Goal: Task Accomplishment & Management: Manage account settings

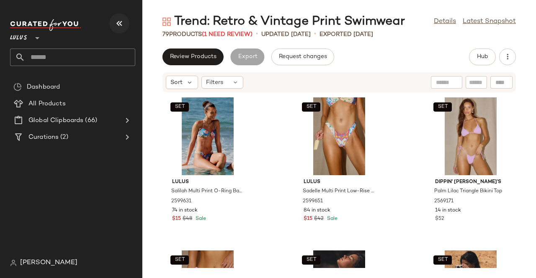
click at [117, 20] on icon "button" at bounding box center [119, 23] width 10 height 10
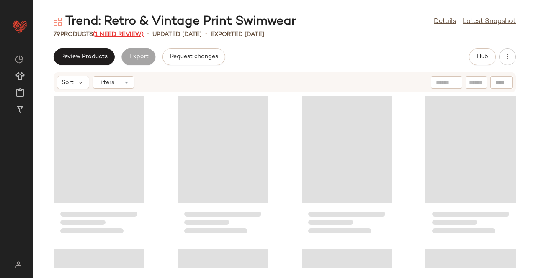
click at [131, 34] on span "(1 Need Review)" at bounding box center [118, 34] width 51 height 6
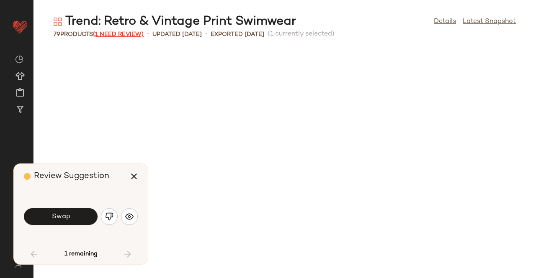
scroll to position [313, 0]
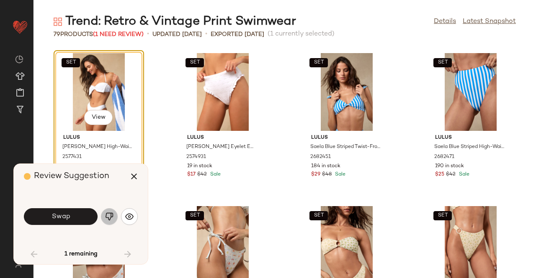
click at [110, 216] on img "button" at bounding box center [109, 217] width 8 height 8
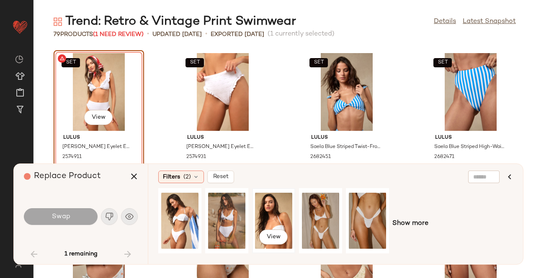
click at [270, 211] on div "View" at bounding box center [273, 220] width 37 height 59
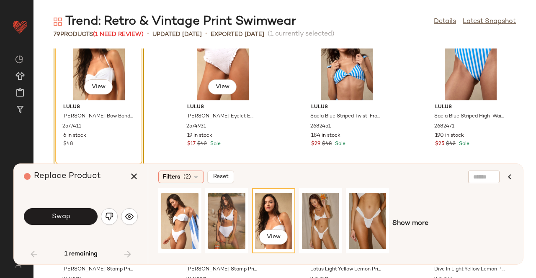
scroll to position [355, 0]
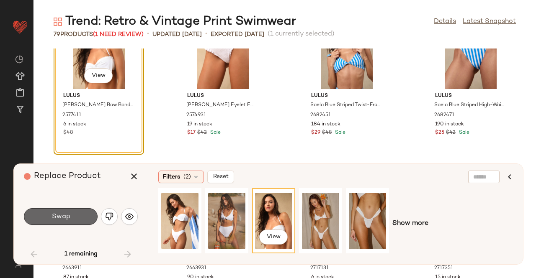
click at [64, 209] on button "Swap" at bounding box center [61, 216] width 74 height 17
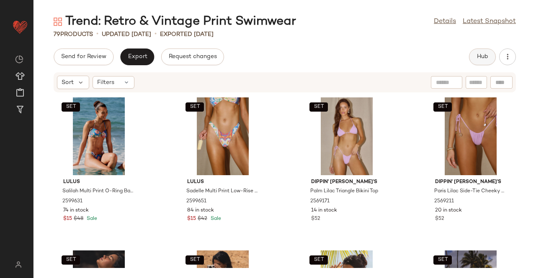
click at [476, 61] on button "Hub" at bounding box center [482, 57] width 27 height 17
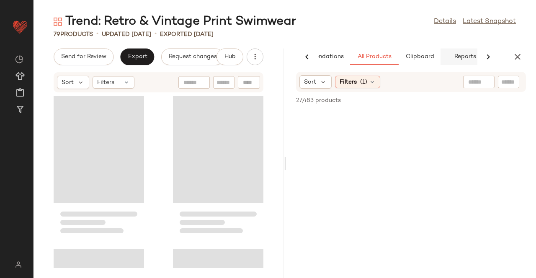
scroll to position [0, 53]
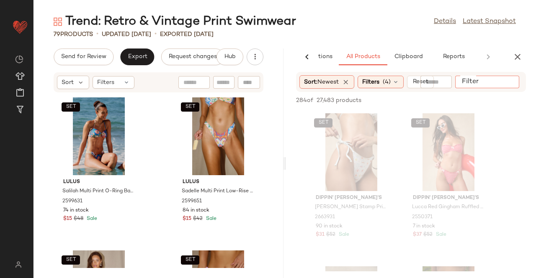
click at [511, 82] on input "Filter" at bounding box center [493, 82] width 71 height 9
type input "********"
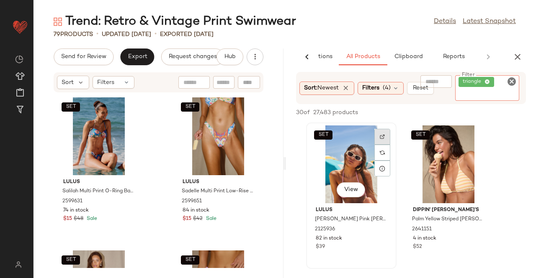
click at [383, 135] on div at bounding box center [382, 153] width 16 height 48
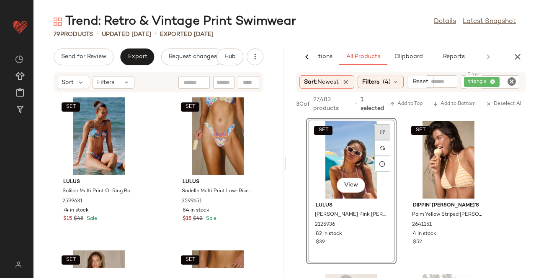
click at [383, 140] on div at bounding box center [382, 148] width 16 height 16
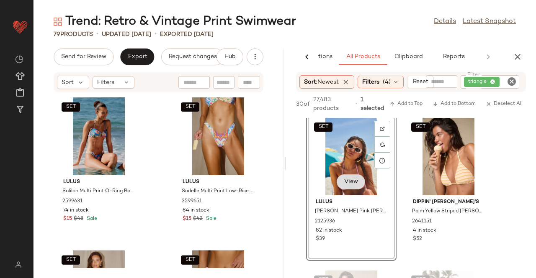
scroll to position [0, 0]
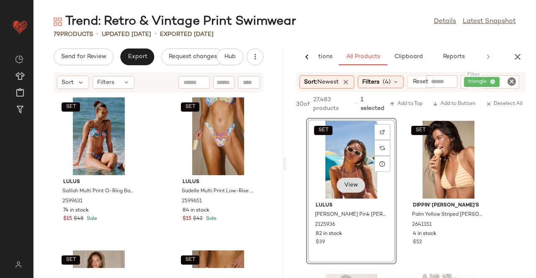
click at [353, 183] on span "View" at bounding box center [351, 185] width 14 height 7
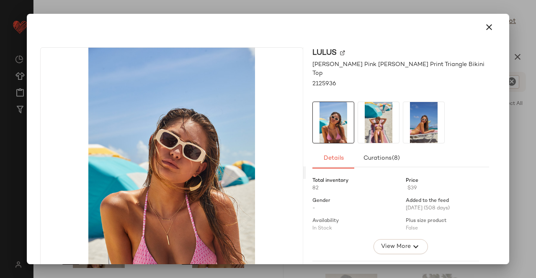
click at [365, 113] on img at bounding box center [378, 122] width 41 height 41
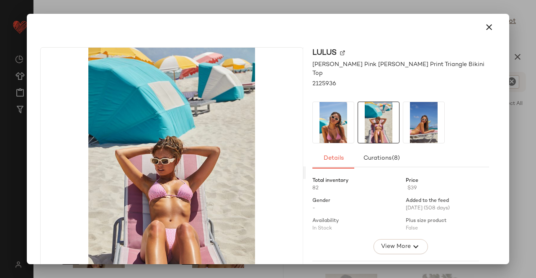
click at [428, 106] on img at bounding box center [423, 122] width 41 height 41
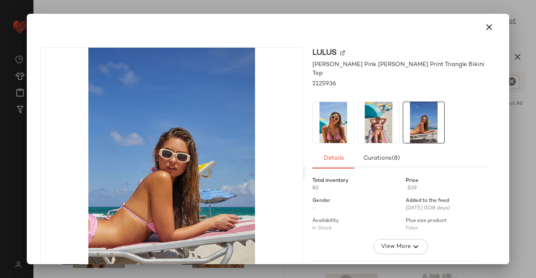
click at [358, 111] on img at bounding box center [378, 122] width 41 height 41
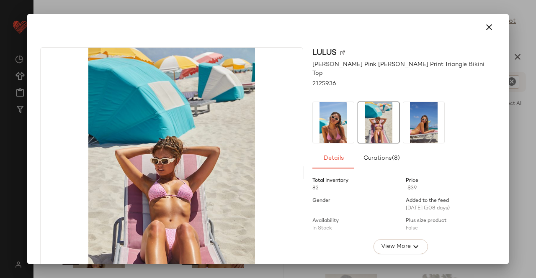
drag, startPoint x: 484, startPoint y: 26, endPoint x: 493, endPoint y: 36, distance: 12.4
click at [485, 26] on icon "button" at bounding box center [489, 27] width 10 height 10
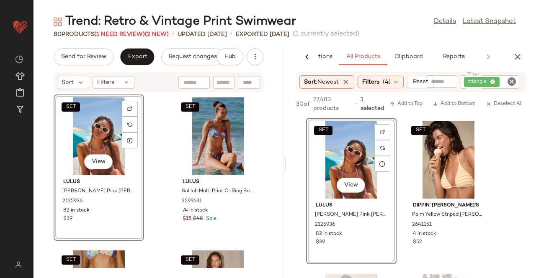
click at [504, 85] on div "triangle" at bounding box center [489, 81] width 59 height 13
paste input "*******"
type input "*******"
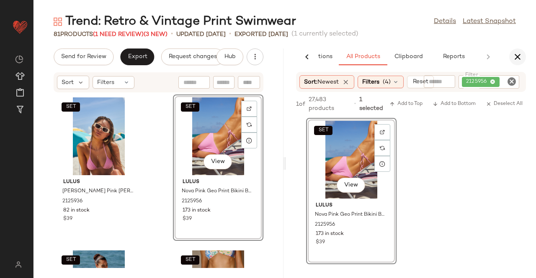
click at [509, 49] on div "AI Recommendations All Products Clipboard Reports" at bounding box center [411, 57] width 250 height 17
click at [522, 50] on div "AI Recommendations All Products Clipboard Reports" at bounding box center [411, 57] width 250 height 17
click at [515, 62] on button "button" at bounding box center [517, 57] width 17 height 17
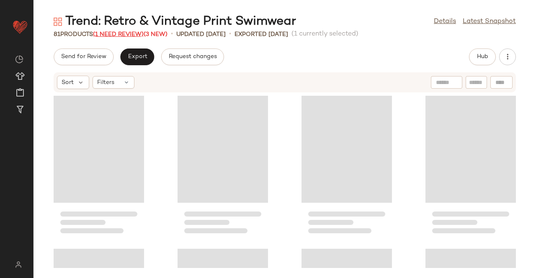
click at [124, 34] on span "(1 Need Review)" at bounding box center [118, 34] width 51 height 6
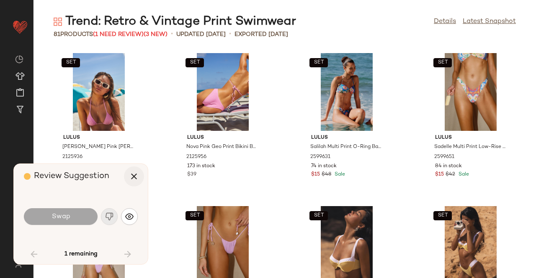
click at [133, 175] on icon "button" at bounding box center [134, 177] width 10 height 10
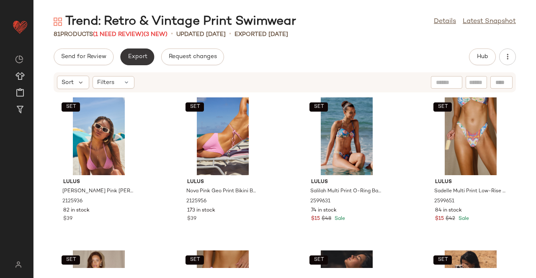
click at [131, 60] on span "Export" at bounding box center [137, 57] width 20 height 7
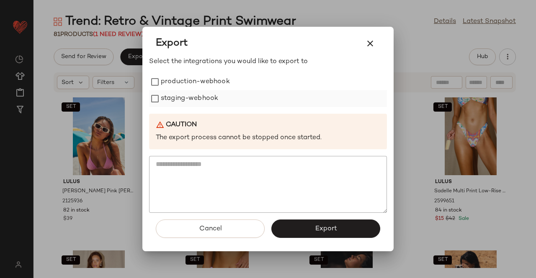
click at [218, 94] on label "staging-webhook" at bounding box center [189, 98] width 57 height 17
click at [177, 84] on label "production-webhook" at bounding box center [195, 82] width 69 height 17
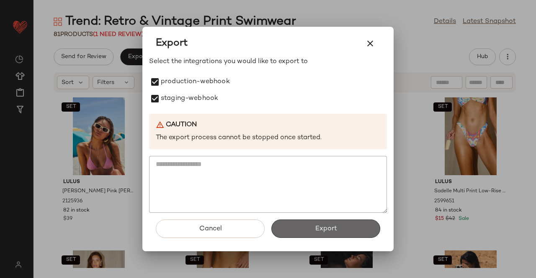
click at [333, 220] on button "Export" at bounding box center [325, 229] width 109 height 18
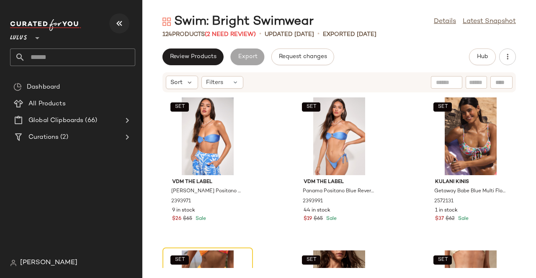
click at [118, 19] on icon "button" at bounding box center [119, 23] width 10 height 10
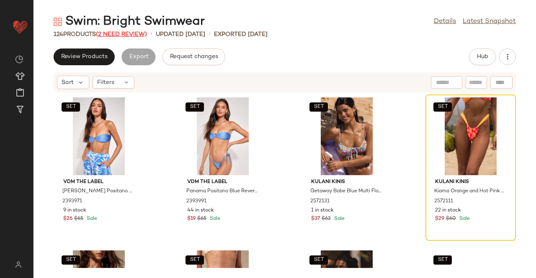
click at [131, 36] on span "(2 Need Review)" at bounding box center [121, 34] width 51 height 6
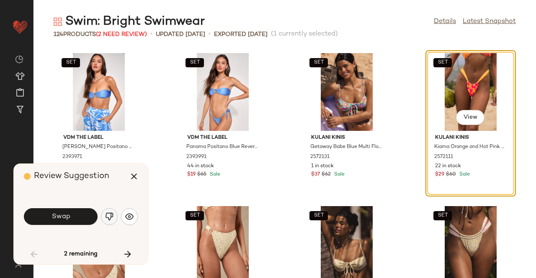
click at [114, 216] on button "button" at bounding box center [109, 216] width 17 height 17
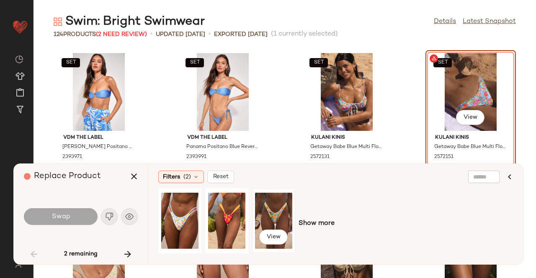
click at [270, 203] on div "View" at bounding box center [273, 220] width 37 height 59
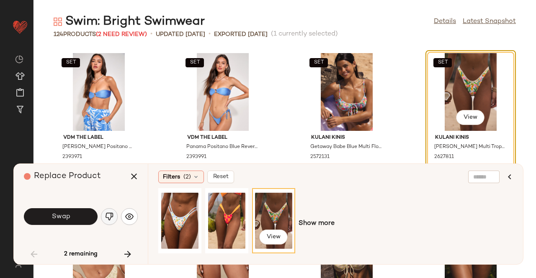
click at [109, 224] on button "button" at bounding box center [109, 216] width 17 height 17
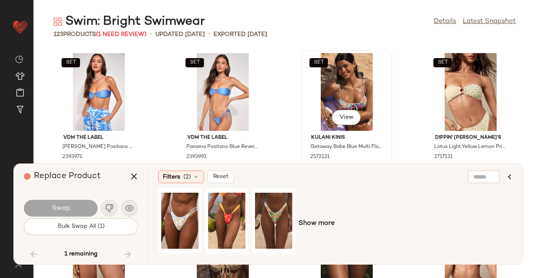
click at [357, 82] on div "SET View" at bounding box center [346, 92] width 85 height 78
click at [130, 175] on icon "button" at bounding box center [134, 177] width 10 height 10
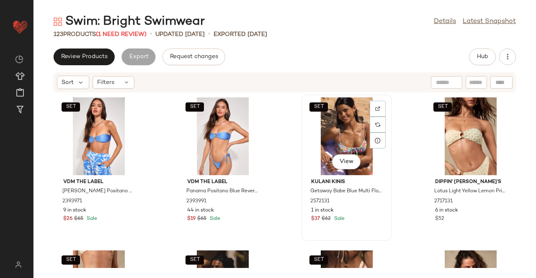
click at [348, 126] on div "SET View" at bounding box center [346, 137] width 85 height 78
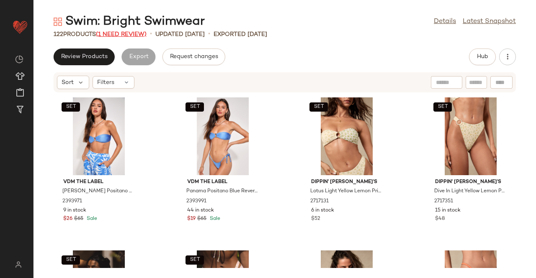
click at [139, 35] on span "(1 Need Review)" at bounding box center [121, 34] width 51 height 6
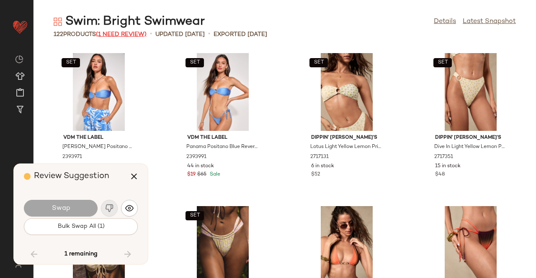
scroll to position [4521, 0]
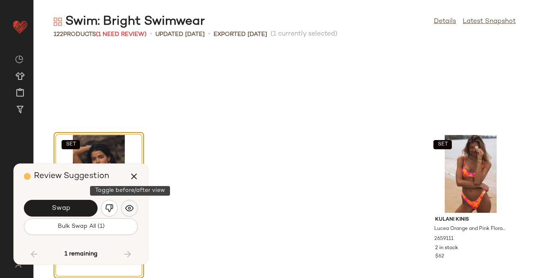
click at [127, 212] on img "button" at bounding box center [129, 208] width 8 height 8
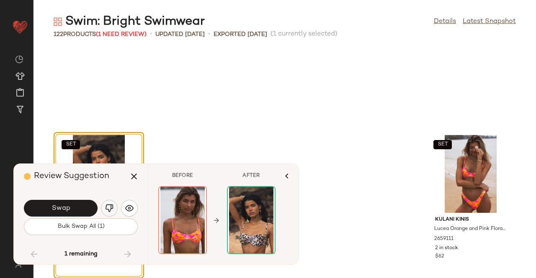
click at [116, 209] on button "button" at bounding box center [109, 208] width 17 height 17
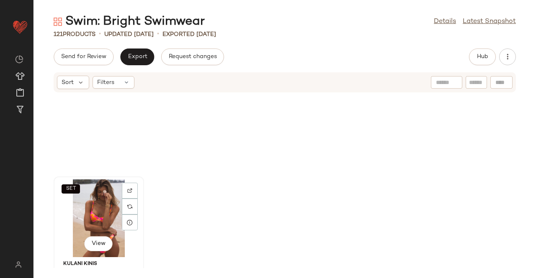
click at [108, 204] on div "SET View" at bounding box center [99, 219] width 85 height 78
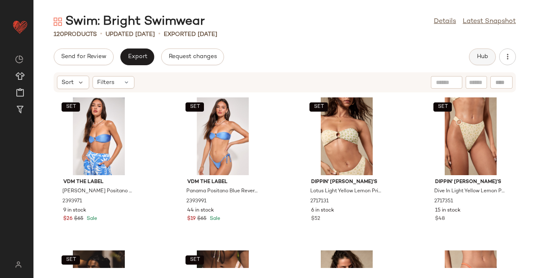
click at [474, 56] on button "Hub" at bounding box center [482, 57] width 27 height 17
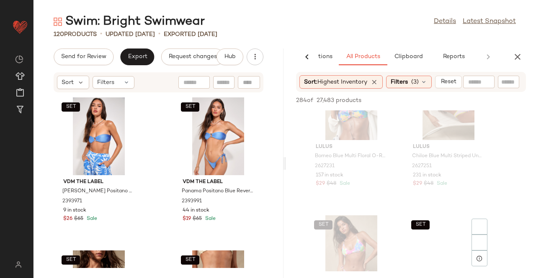
scroll to position [335, 0]
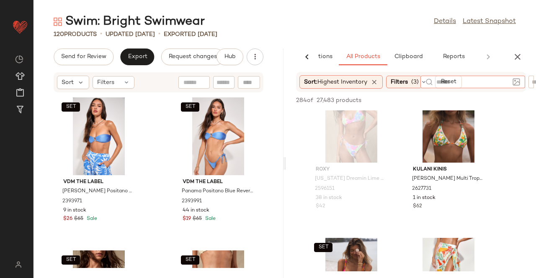
click at [476, 83] on input "text" at bounding box center [472, 82] width 73 height 9
type input "******"
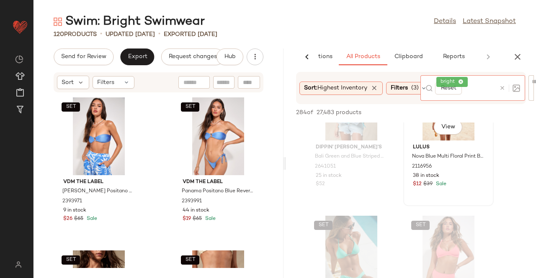
scroll to position [921, 0]
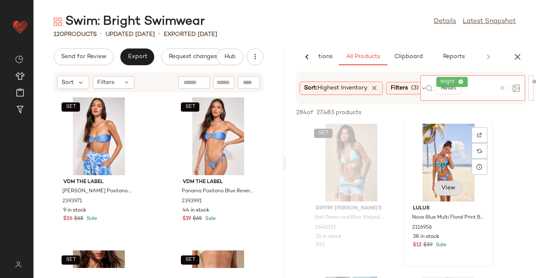
click at [451, 189] on div "View" at bounding box center [448, 163] width 85 height 78
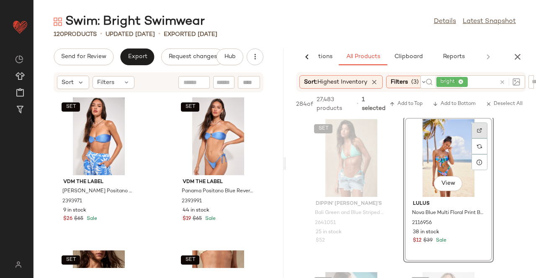
click at [483, 139] on div at bounding box center [479, 147] width 16 height 16
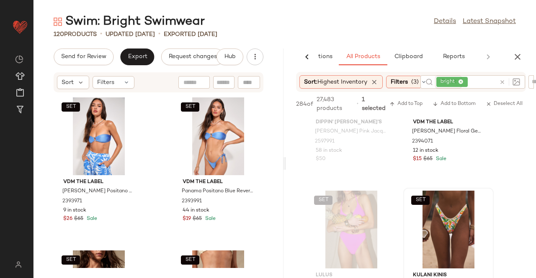
scroll to position [2135, 0]
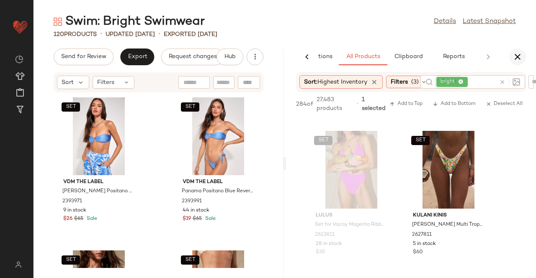
drag, startPoint x: 521, startPoint y: 44, endPoint x: 519, endPoint y: 56, distance: 11.8
click at [522, 46] on div "Swim: Bright Swimwear Details Latest Snapshot 120 Products • updated Aug 18th •…" at bounding box center [284, 145] width 502 height 265
click at [519, 57] on icon "button" at bounding box center [517, 57] width 10 height 10
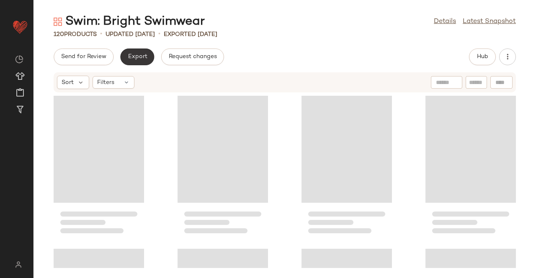
click at [141, 52] on button "Export" at bounding box center [137, 57] width 34 height 17
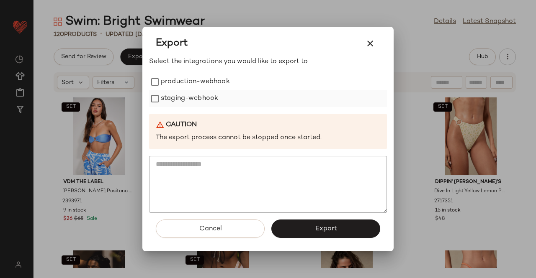
drag, startPoint x: 208, startPoint y: 81, endPoint x: 192, endPoint y: 99, distance: 24.3
click at [208, 81] on label "production-webhook" at bounding box center [195, 82] width 69 height 17
drag, startPoint x: 190, startPoint y: 101, endPoint x: 207, endPoint y: 140, distance: 42.4
click at [190, 101] on label "staging-webhook" at bounding box center [189, 98] width 57 height 17
click at [316, 241] on div "Cancel Export" at bounding box center [268, 232] width 238 height 39
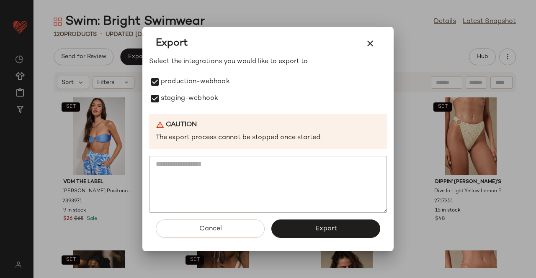
click at [318, 234] on button "Export" at bounding box center [325, 229] width 109 height 18
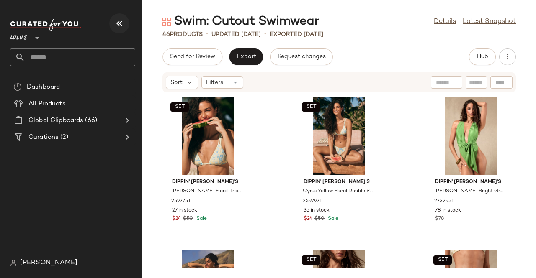
click at [123, 24] on icon "button" at bounding box center [119, 23] width 10 height 10
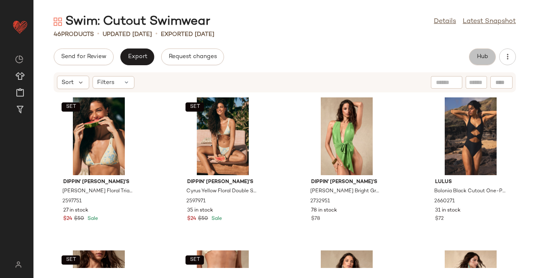
click at [480, 54] on span "Hub" at bounding box center [482, 57] width 12 height 7
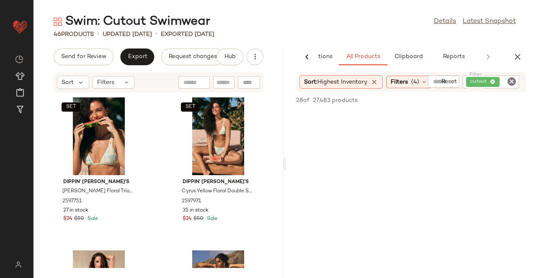
scroll to position [2302, 0]
click at [522, 59] on icon "button" at bounding box center [517, 57] width 10 height 10
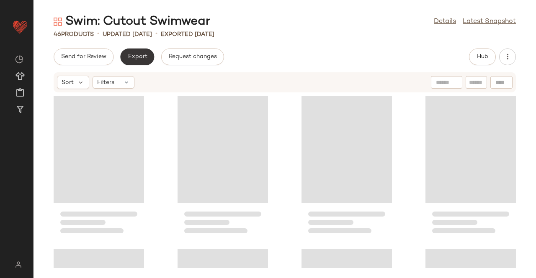
click at [125, 55] on button "Export" at bounding box center [137, 57] width 34 height 17
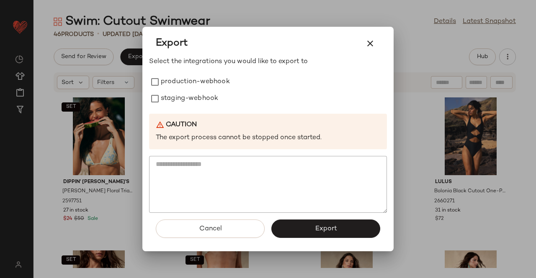
click at [193, 89] on label "production-webhook" at bounding box center [195, 82] width 69 height 17
click at [175, 102] on label "staging-webhook" at bounding box center [189, 98] width 57 height 17
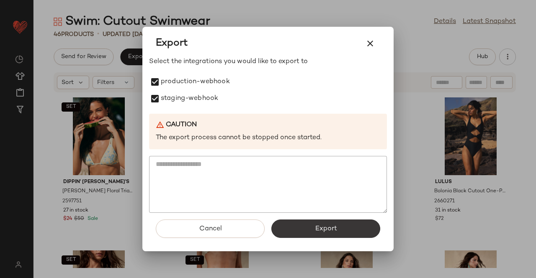
click at [321, 227] on span "Export" at bounding box center [325, 229] width 22 height 8
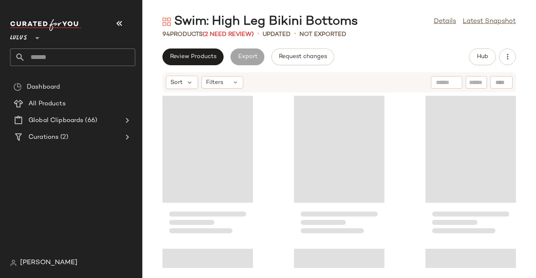
click at [111, 15] on div "Lulus **" at bounding box center [76, 45] width 132 height 65
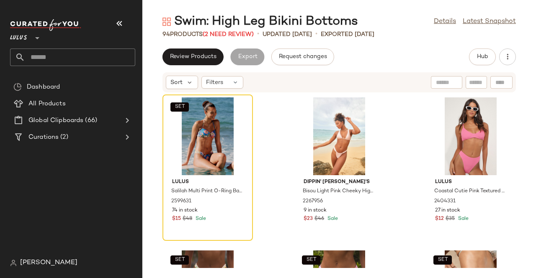
click at [114, 17] on button "button" at bounding box center [119, 23] width 20 height 20
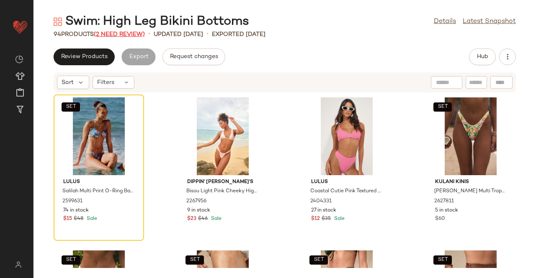
click at [136, 35] on span "(2 Need Review)" at bounding box center [119, 34] width 51 height 6
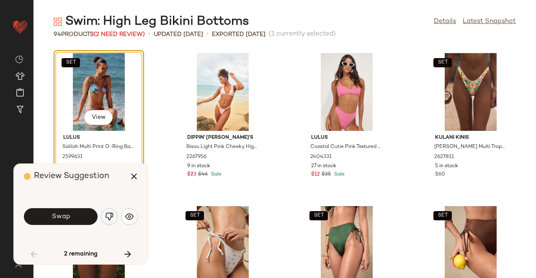
click at [107, 216] on img "button" at bounding box center [109, 217] width 8 height 8
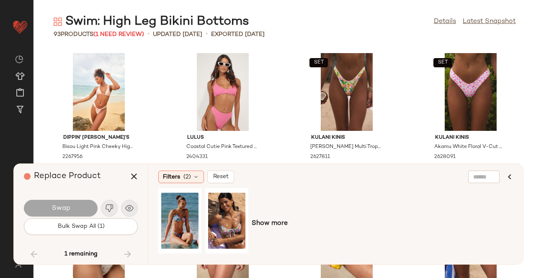
click at [139, 172] on button "button" at bounding box center [134, 177] width 20 height 20
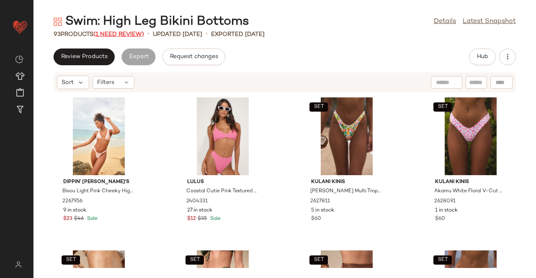
click at [111, 36] on span "(1 Need Review)" at bounding box center [118, 34] width 51 height 6
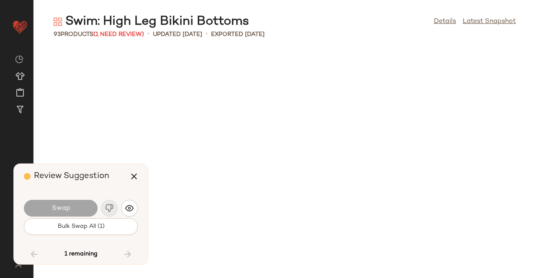
scroll to position [3370, 0]
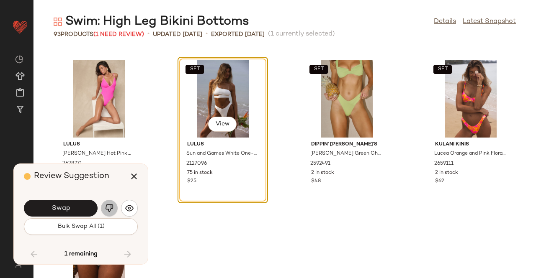
click at [115, 206] on button "button" at bounding box center [109, 208] width 17 height 17
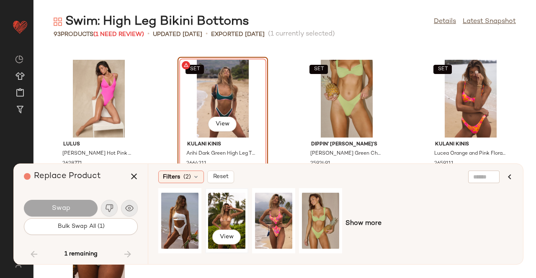
click at [220, 213] on div "View" at bounding box center [226, 220] width 37 height 59
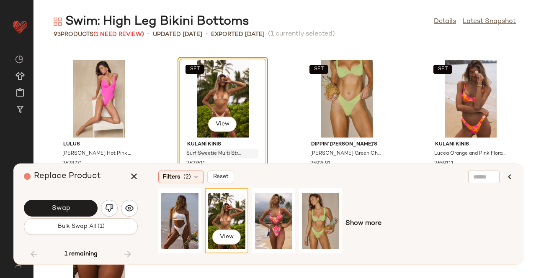
scroll to position [3412, 0]
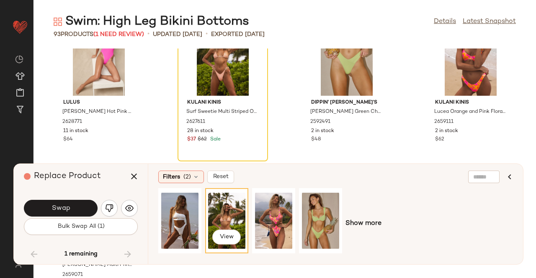
click at [108, 206] on img "button" at bounding box center [109, 208] width 8 height 8
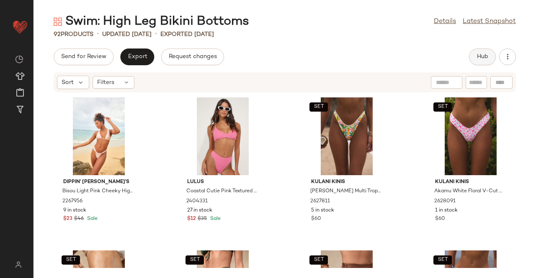
click at [477, 58] on button "Hub" at bounding box center [482, 57] width 27 height 17
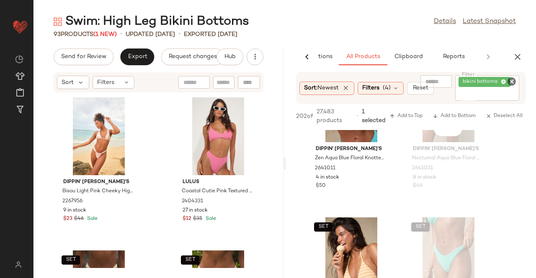
scroll to position [3056, 0]
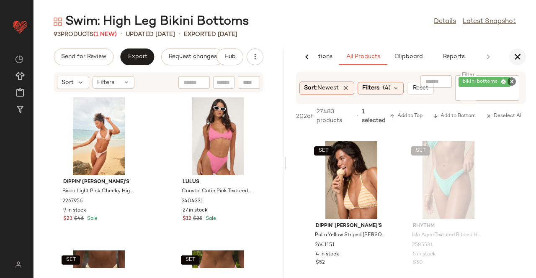
click at [522, 59] on button "button" at bounding box center [517, 57] width 17 height 17
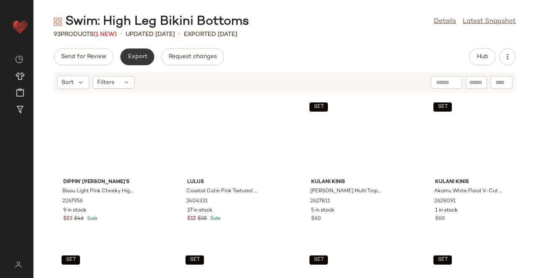
click at [123, 55] on button "Export" at bounding box center [137, 57] width 34 height 17
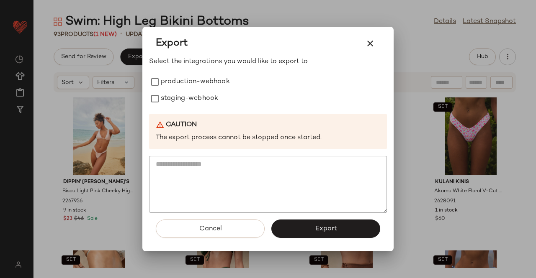
click at [184, 83] on label "production-webhook" at bounding box center [195, 82] width 69 height 17
click at [180, 96] on label "staging-webhook" at bounding box center [189, 98] width 57 height 17
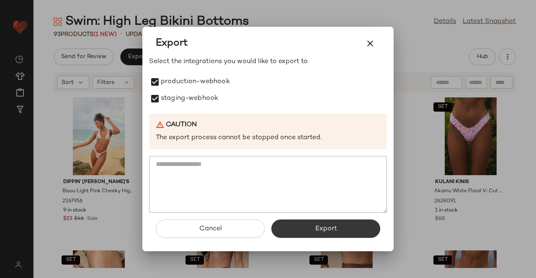
click at [331, 230] on span "Export" at bounding box center [325, 229] width 22 height 8
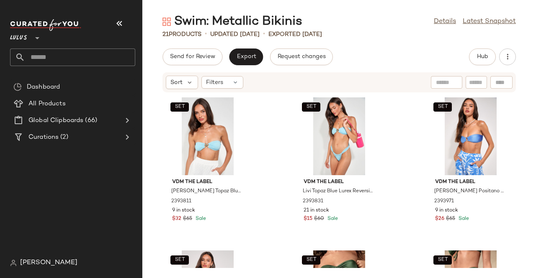
drag, startPoint x: 112, startPoint y: 22, endPoint x: 171, endPoint y: 22, distance: 59.0
click at [112, 22] on button "button" at bounding box center [119, 23] width 20 height 20
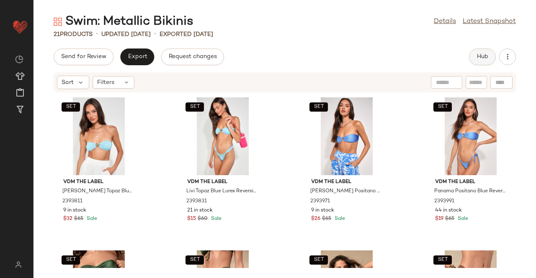
click at [486, 54] on span "Hub" at bounding box center [482, 57] width 12 height 7
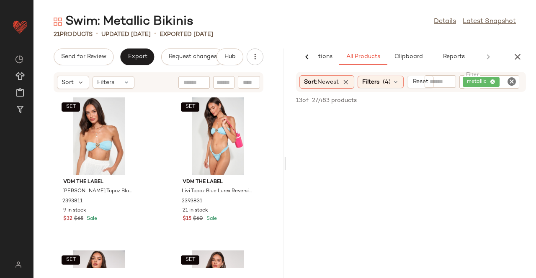
scroll to position [1130, 0]
click at [515, 52] on icon "button" at bounding box center [517, 57] width 10 height 10
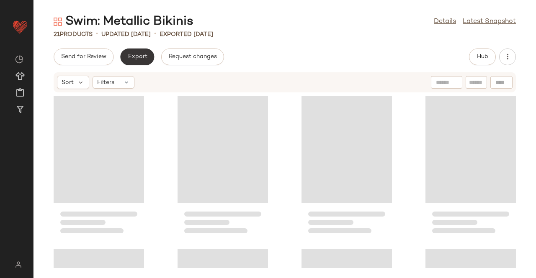
click at [128, 56] on span "Export" at bounding box center [137, 57] width 20 height 7
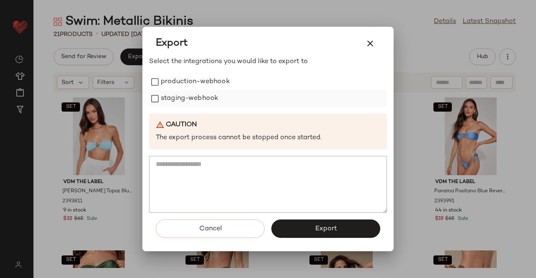
drag, startPoint x: 206, startPoint y: 96, endPoint x: 202, endPoint y: 90, distance: 6.6
click at [206, 96] on label "staging-webhook" at bounding box center [189, 98] width 57 height 17
click at [200, 77] on label "production-webhook" at bounding box center [195, 82] width 69 height 17
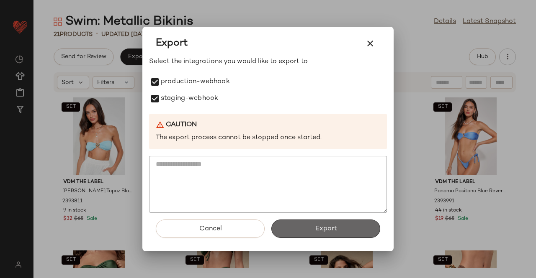
click at [347, 226] on button "Export" at bounding box center [325, 229] width 109 height 18
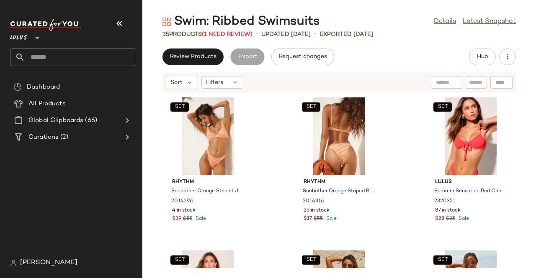
drag, startPoint x: 115, startPoint y: 26, endPoint x: 137, endPoint y: 30, distance: 22.6
click at [116, 26] on icon "button" at bounding box center [119, 23] width 10 height 10
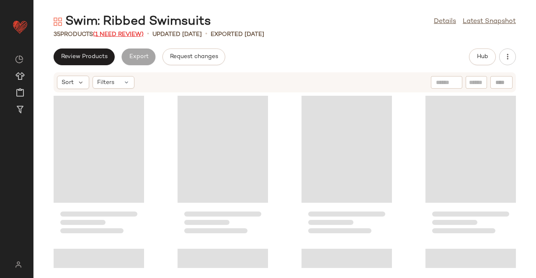
click at [132, 34] on span "(1 Need Review)" at bounding box center [118, 34] width 51 height 6
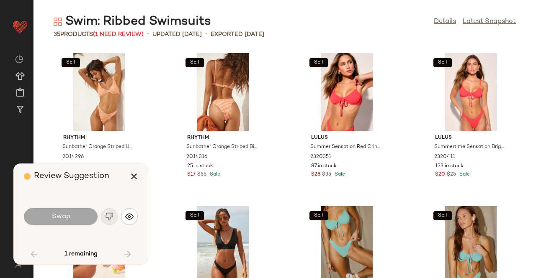
scroll to position [1150, 0]
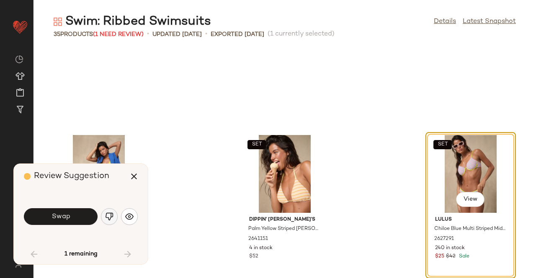
click at [113, 222] on button "button" at bounding box center [109, 216] width 17 height 17
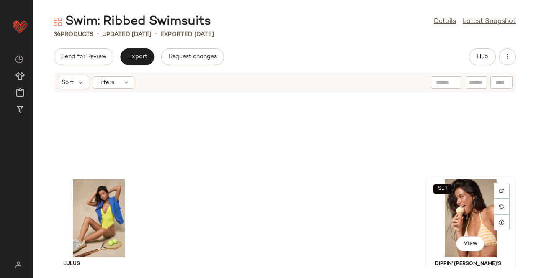
click at [471, 221] on div "SET View" at bounding box center [470, 219] width 85 height 78
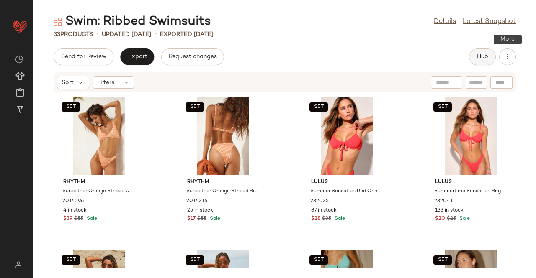
click at [479, 58] on span "Hub" at bounding box center [482, 57] width 12 height 7
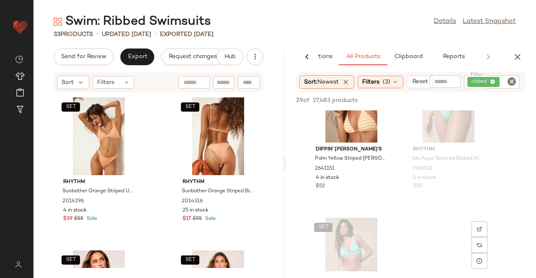
scroll to position [586, 0]
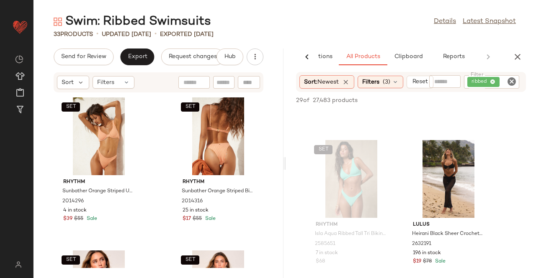
click at [522, 54] on icon "button" at bounding box center [517, 57] width 10 height 10
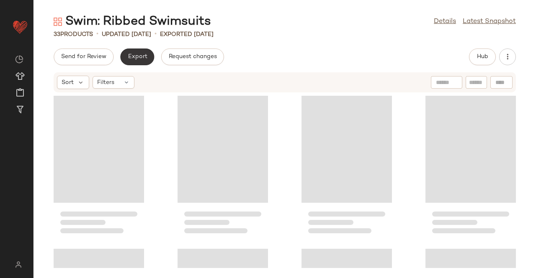
click at [132, 62] on button "Export" at bounding box center [137, 57] width 34 height 17
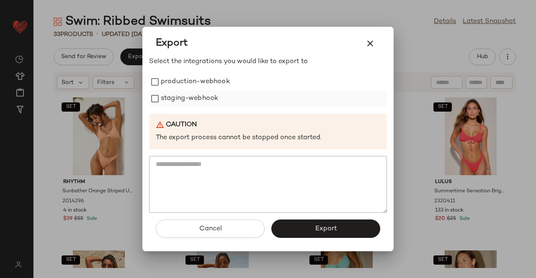
click at [176, 100] on label "staging-webhook" at bounding box center [189, 98] width 57 height 17
drag, startPoint x: 192, startPoint y: 86, endPoint x: 267, endPoint y: 198, distance: 134.8
click at [192, 86] on label "production-webhook" at bounding box center [195, 82] width 69 height 17
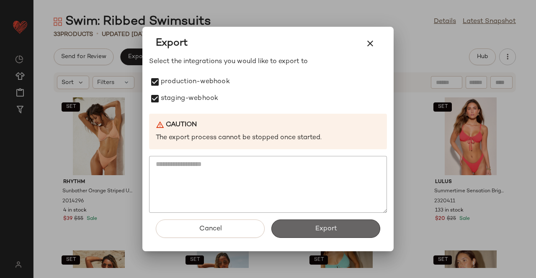
click at [334, 229] on span "Export" at bounding box center [325, 229] width 22 height 8
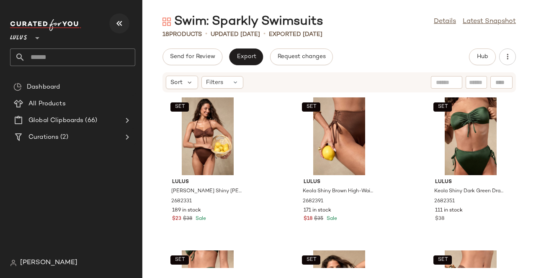
click at [121, 21] on icon "button" at bounding box center [119, 23] width 10 height 10
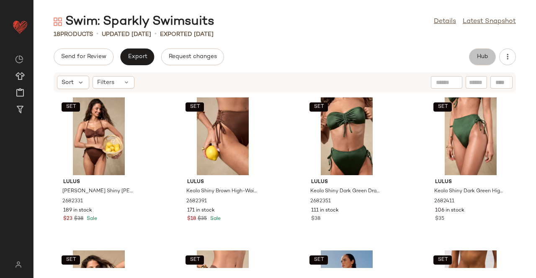
click at [484, 57] on span "Hub" at bounding box center [482, 57] width 12 height 7
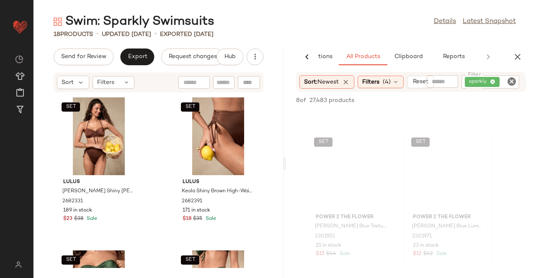
scroll to position [586, 0]
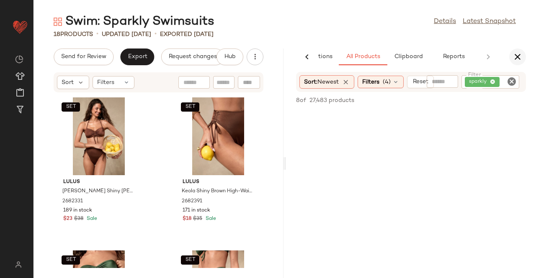
click at [514, 60] on icon "button" at bounding box center [517, 57] width 10 height 10
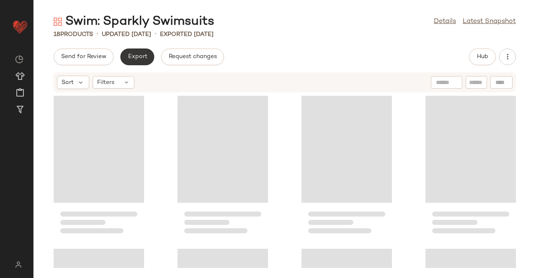
click at [151, 58] on button "Export" at bounding box center [137, 57] width 34 height 17
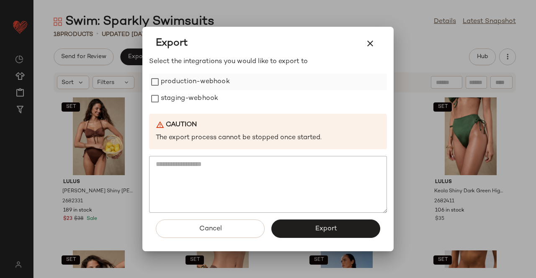
drag, startPoint x: 196, startPoint y: 86, endPoint x: 180, endPoint y: 102, distance: 22.2
click at [196, 87] on label "production-webhook" at bounding box center [195, 82] width 69 height 17
click at [180, 102] on label "staging-webhook" at bounding box center [189, 98] width 57 height 17
click at [307, 231] on button "Export" at bounding box center [325, 229] width 109 height 18
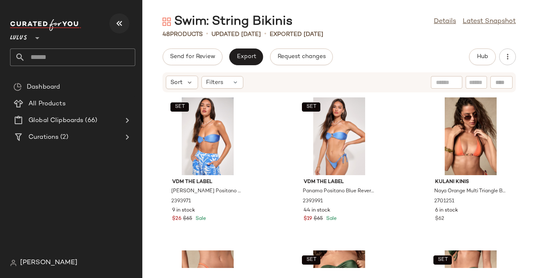
click at [120, 19] on icon "button" at bounding box center [119, 23] width 10 height 10
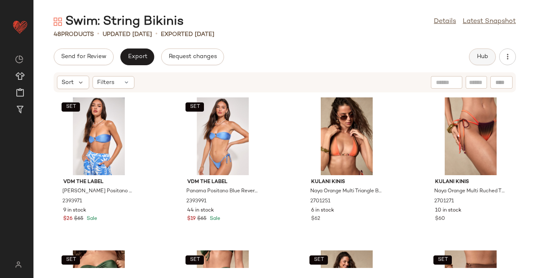
click at [485, 60] on span "Hub" at bounding box center [482, 57] width 12 height 7
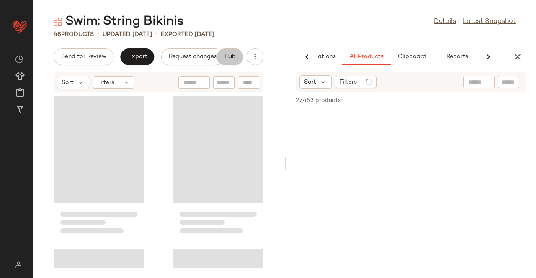
scroll to position [0, 53]
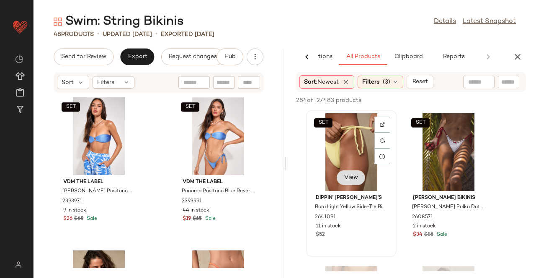
click at [343, 178] on button "View" at bounding box center [351, 177] width 28 height 15
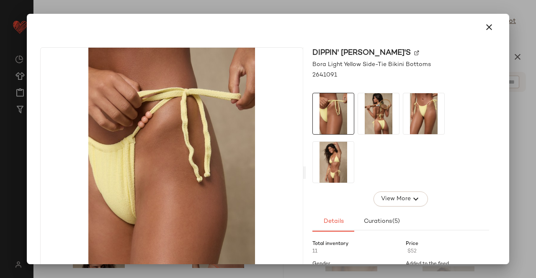
click at [414, 53] on img at bounding box center [416, 53] width 5 height 5
click at [487, 28] on icon "button" at bounding box center [489, 27] width 10 height 10
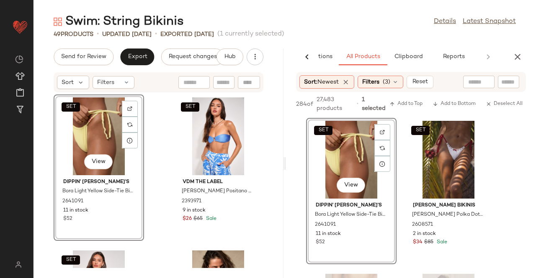
click at [502, 80] on input "text" at bounding box center [508, 82] width 15 height 9
paste input "*******"
type input "*******"
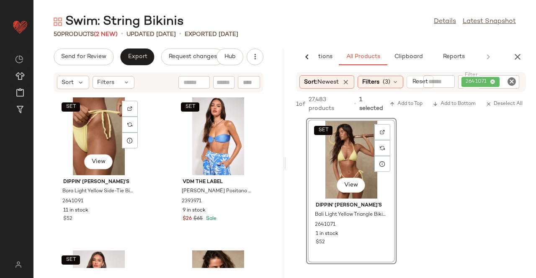
click at [101, 126] on div "SET View" at bounding box center [99, 137] width 85 height 78
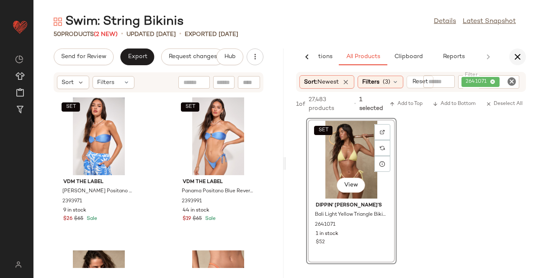
click at [519, 60] on icon "button" at bounding box center [517, 57] width 10 height 10
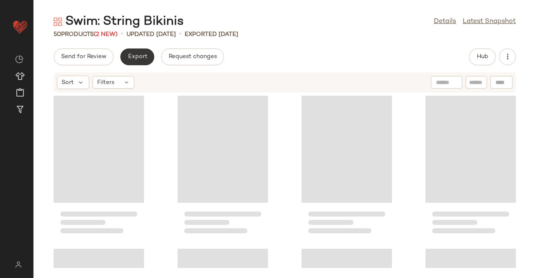
click at [145, 55] on span "Export" at bounding box center [137, 57] width 20 height 7
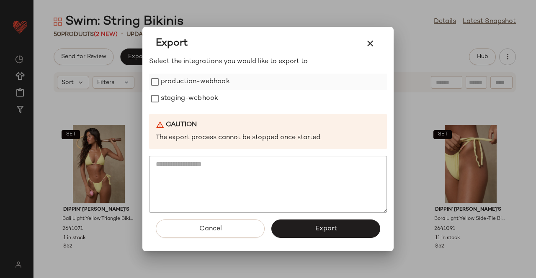
drag, startPoint x: 205, startPoint y: 76, endPoint x: 206, endPoint y: 82, distance: 5.9
click at [205, 76] on label "production-webhook" at bounding box center [195, 82] width 69 height 17
click at [200, 96] on label "staging-webhook" at bounding box center [189, 98] width 57 height 17
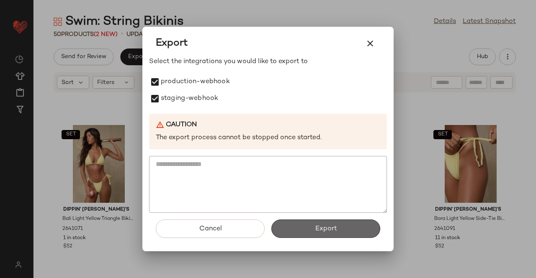
click at [322, 231] on span "Export" at bounding box center [325, 229] width 22 height 8
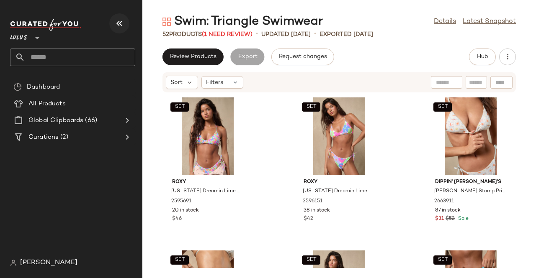
click at [115, 16] on button "button" at bounding box center [119, 23] width 20 height 20
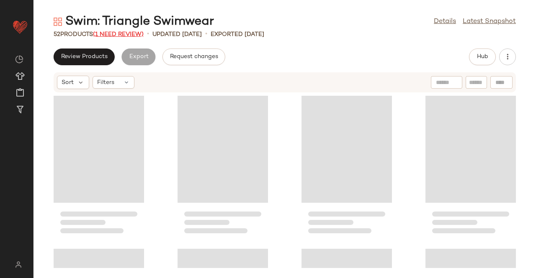
click at [127, 32] on span "(1 Need Review)" at bounding box center [118, 34] width 51 height 6
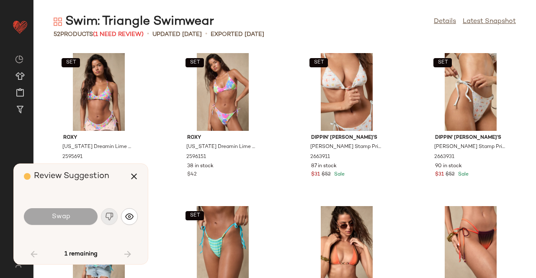
scroll to position [613, 0]
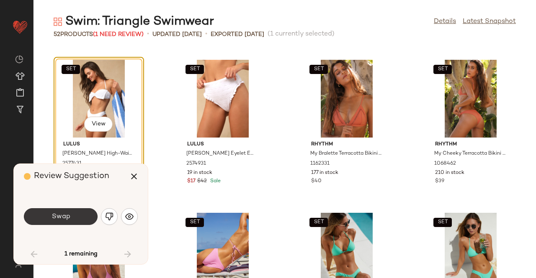
click at [80, 214] on button "Swap" at bounding box center [61, 216] width 74 height 17
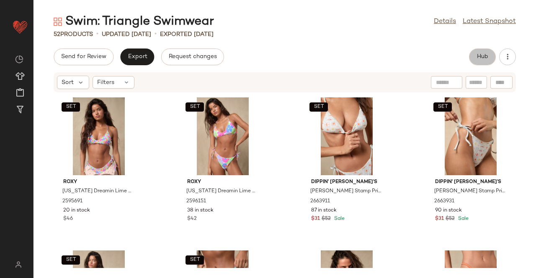
click at [488, 49] on button "Hub" at bounding box center [482, 57] width 27 height 17
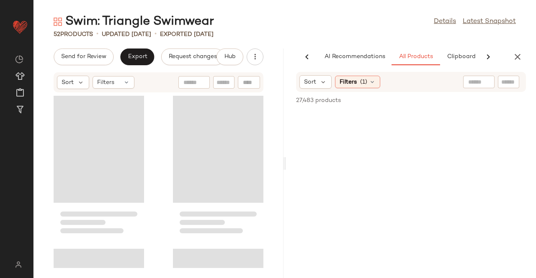
scroll to position [0, 53]
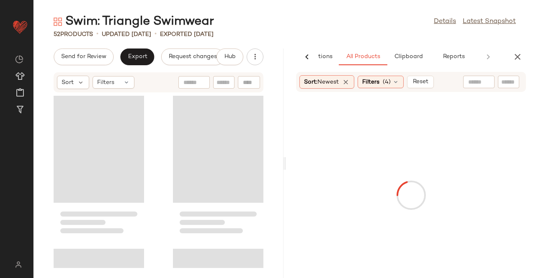
click at [501, 82] on input "text" at bounding box center [508, 82] width 15 height 9
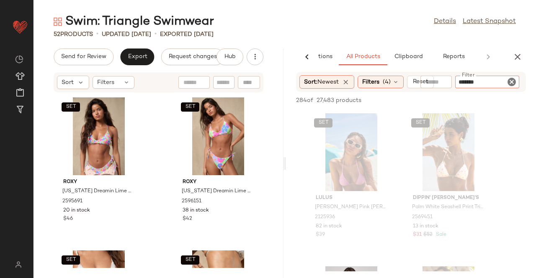
type input "********"
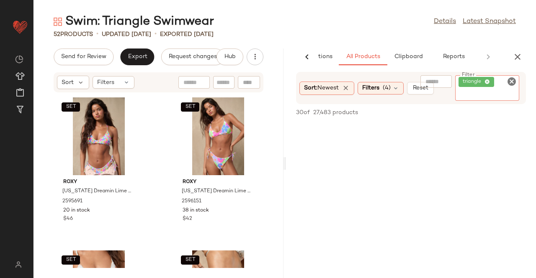
scroll to position [2470, 0]
click at [518, 53] on icon "button" at bounding box center [517, 57] width 10 height 10
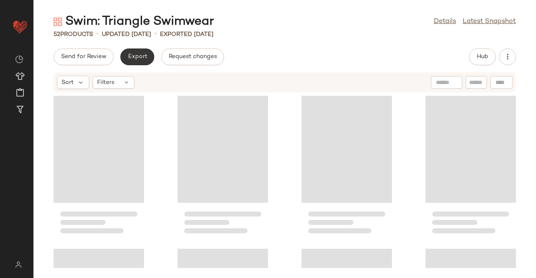
click at [141, 47] on div "Swim: Triangle Swimwear Details Latest Snapshot 52 Products • updated [DATE] • …" at bounding box center [284, 145] width 502 height 265
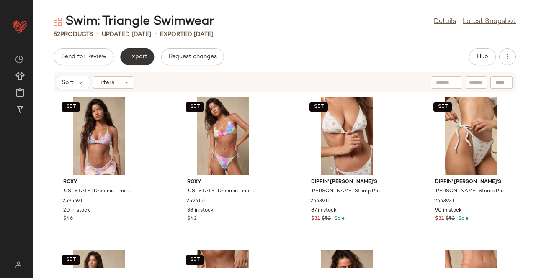
click at [121, 56] on button "Export" at bounding box center [137, 57] width 34 height 17
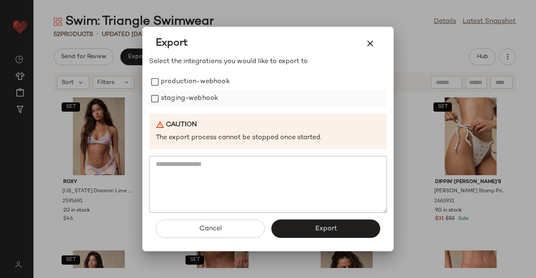
drag, startPoint x: 207, startPoint y: 95, endPoint x: 193, endPoint y: 94, distance: 14.3
click at [207, 95] on label "staging-webhook" at bounding box center [189, 98] width 57 height 17
click at [185, 81] on label "production-webhook" at bounding box center [195, 82] width 69 height 17
click at [322, 230] on span "Export" at bounding box center [325, 229] width 22 height 8
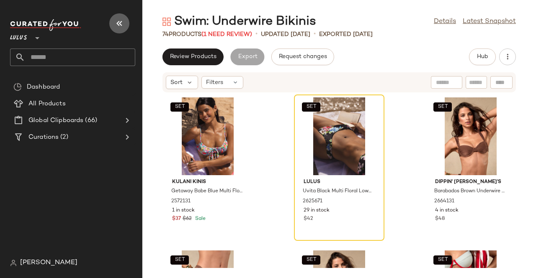
click at [125, 28] on button "button" at bounding box center [119, 23] width 20 height 20
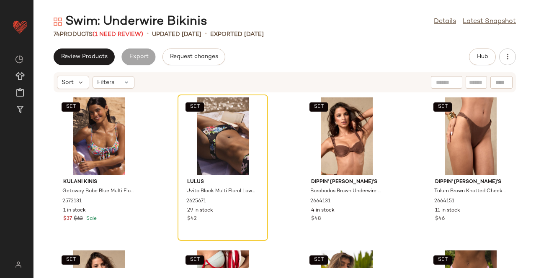
click at [118, 29] on div "Swim: Underwire Bikinis" at bounding box center [131, 21] width 154 height 17
click at [129, 37] on span "(1 Need Review)" at bounding box center [118, 34] width 51 height 6
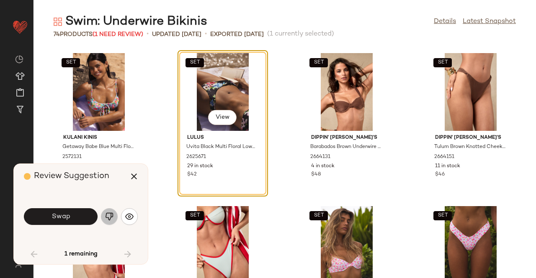
click at [113, 211] on button "button" at bounding box center [109, 216] width 17 height 17
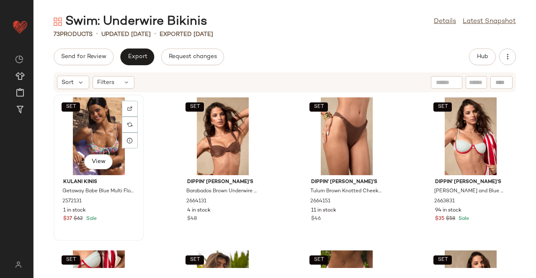
click at [87, 124] on div "SET View" at bounding box center [99, 137] width 85 height 78
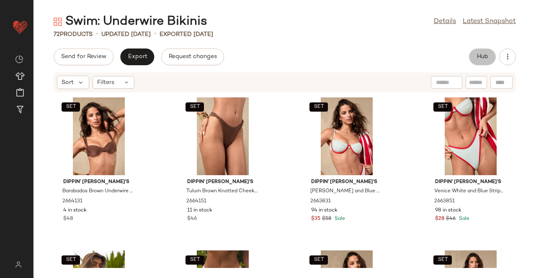
click at [484, 57] on span "Hub" at bounding box center [482, 57] width 12 height 7
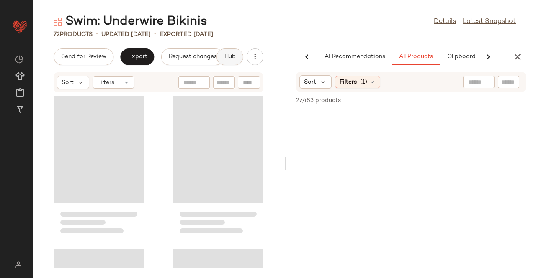
scroll to position [0, 53]
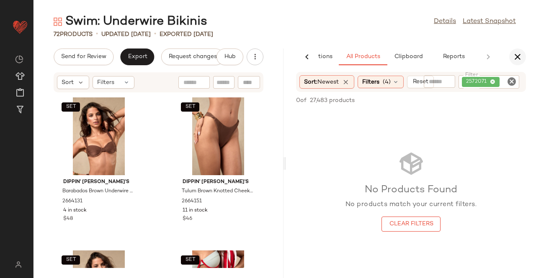
click at [523, 53] on button "button" at bounding box center [517, 57] width 17 height 17
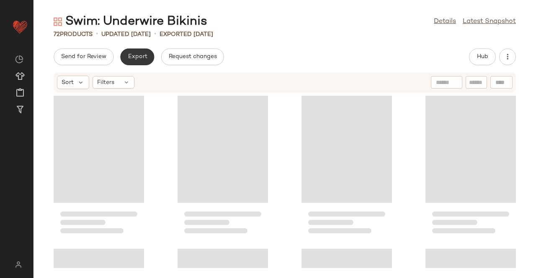
click at [126, 52] on button "Export" at bounding box center [137, 57] width 34 height 17
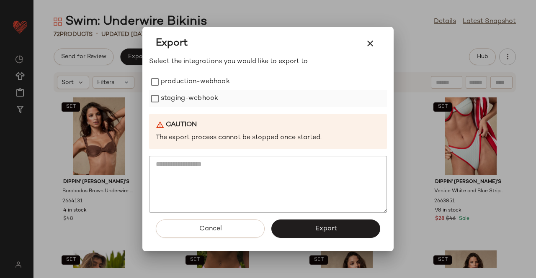
drag, startPoint x: 193, startPoint y: 84, endPoint x: 191, endPoint y: 101, distance: 17.3
click at [194, 84] on label "production-webhook" at bounding box center [195, 82] width 69 height 17
drag, startPoint x: 191, startPoint y: 101, endPoint x: 198, endPoint y: 112, distance: 13.2
click at [191, 102] on label "staging-webhook" at bounding box center [189, 98] width 57 height 17
click at [337, 240] on div "Cancel Export" at bounding box center [268, 232] width 238 height 39
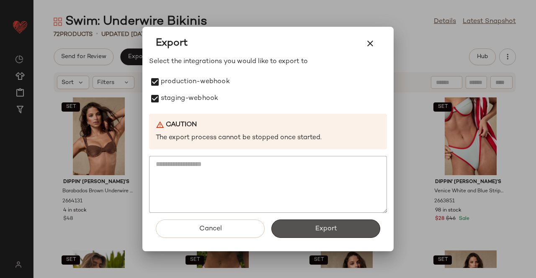
drag, startPoint x: 320, startPoint y: 221, endPoint x: 285, endPoint y: 132, distance: 95.7
click at [320, 221] on button "Export" at bounding box center [325, 229] width 109 height 18
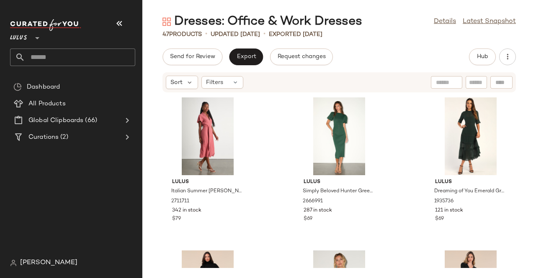
click at [119, 26] on icon "button" at bounding box center [119, 23] width 10 height 10
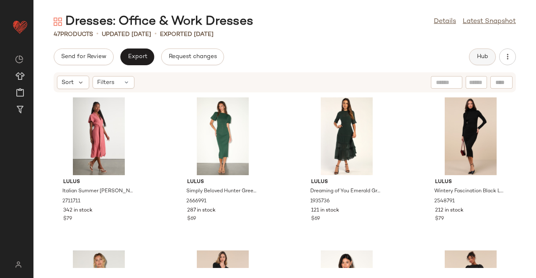
click at [481, 60] on span "Hub" at bounding box center [482, 57] width 12 height 7
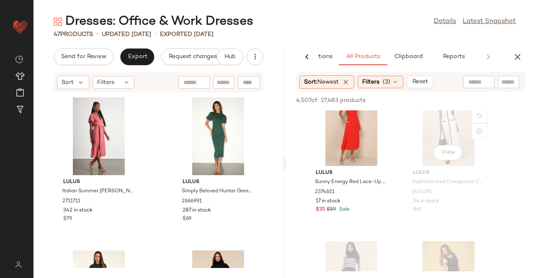
scroll to position [1298, 0]
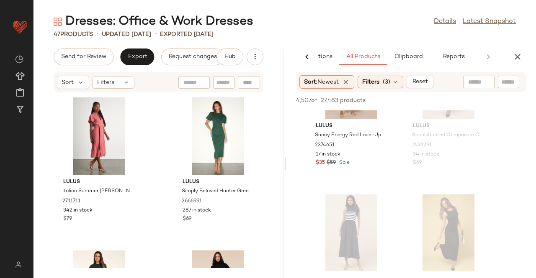
click at [494, 78] on div at bounding box center [492, 82] width 59 height 13
click at [472, 81] on input "text" at bounding box center [472, 82] width 73 height 9
type input "******"
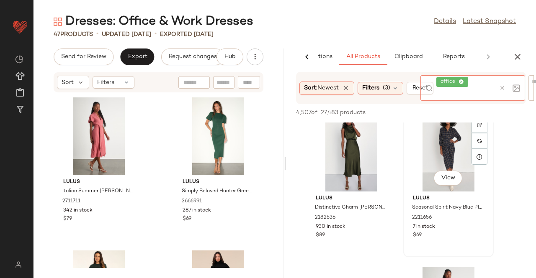
scroll to position [879, 0]
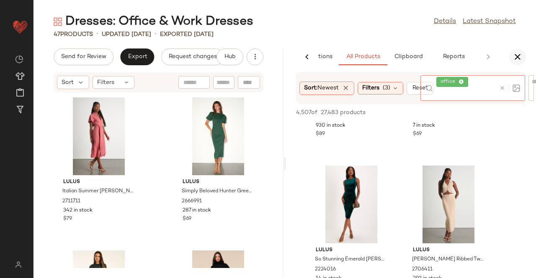
click at [516, 61] on icon "button" at bounding box center [517, 57] width 10 height 10
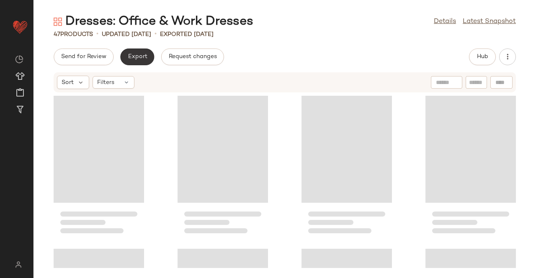
click at [135, 54] on span "Export" at bounding box center [137, 57] width 20 height 7
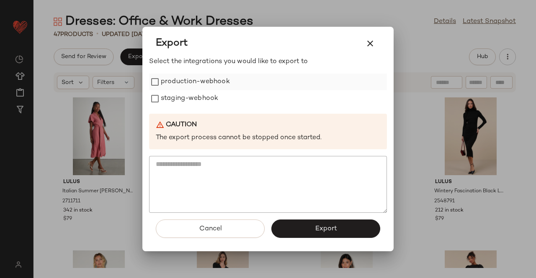
click at [190, 84] on label "production-webhook" at bounding box center [195, 82] width 69 height 17
click at [200, 115] on div "Caution The export process cannot be stopped once started." at bounding box center [268, 132] width 238 height 36
click at [193, 100] on label "staging-webhook" at bounding box center [189, 98] width 57 height 17
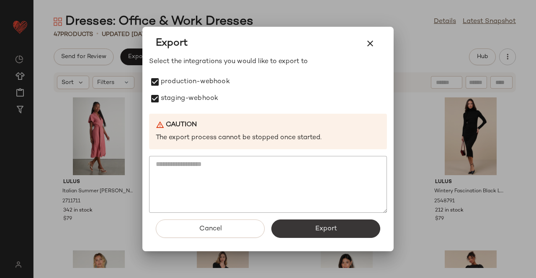
click at [333, 235] on button "Export" at bounding box center [325, 229] width 109 height 18
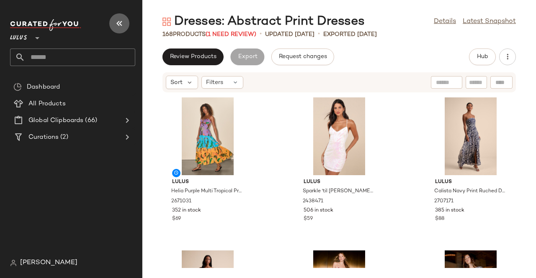
click at [119, 20] on icon "button" at bounding box center [119, 23] width 10 height 10
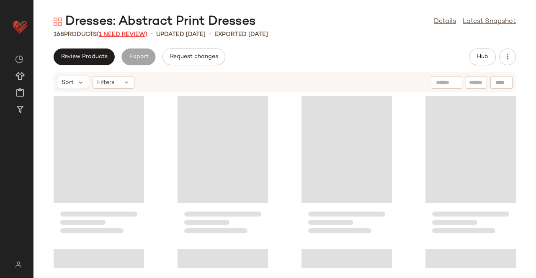
click at [129, 36] on span "(1 Need Review)" at bounding box center [122, 34] width 51 height 6
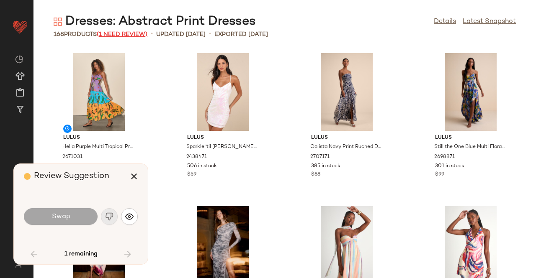
scroll to position [613, 0]
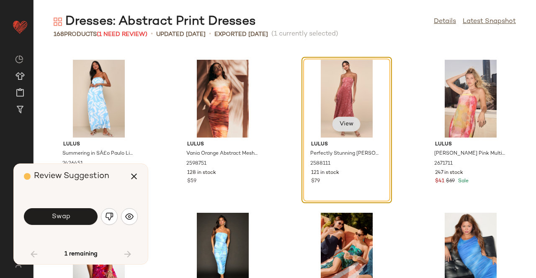
click at [345, 121] on span "View" at bounding box center [346, 124] width 14 height 7
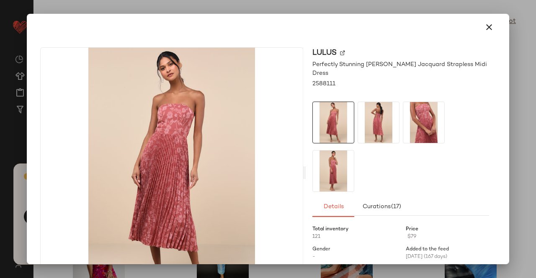
click at [512, 156] on div at bounding box center [268, 139] width 536 height 278
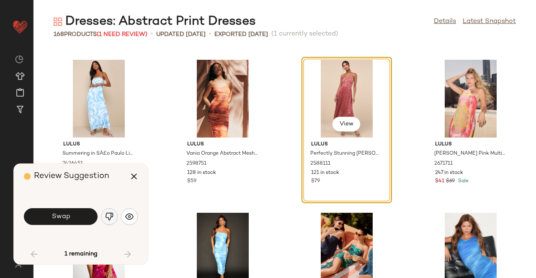
click at [106, 214] on img "button" at bounding box center [109, 217] width 8 height 8
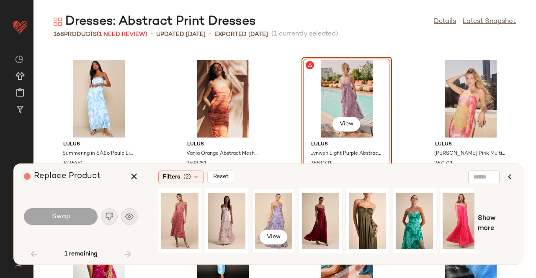
click at [278, 208] on div "View" at bounding box center [273, 220] width 37 height 59
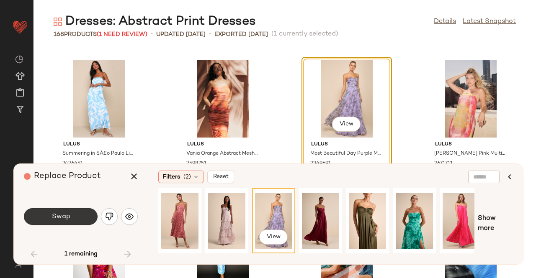
click at [71, 217] on button "Swap" at bounding box center [61, 216] width 74 height 17
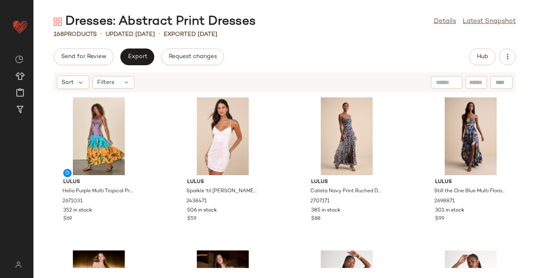
click at [496, 58] on div "Hub" at bounding box center [492, 57] width 47 height 17
click at [489, 58] on button "Hub" at bounding box center [482, 57] width 27 height 17
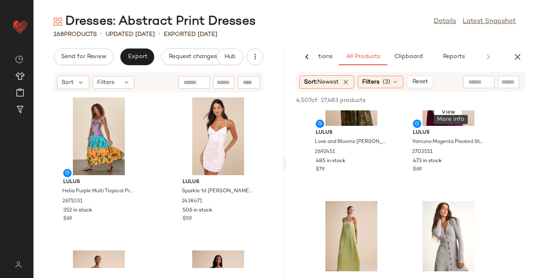
scroll to position [84, 0]
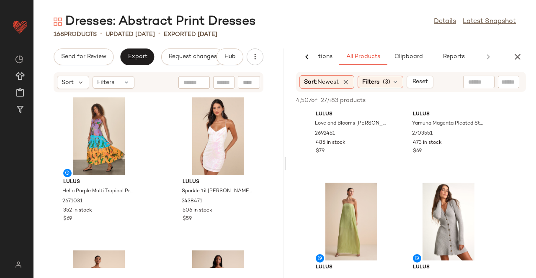
drag, startPoint x: 519, startPoint y: 84, endPoint x: 513, endPoint y: 84, distance: 6.7
click at [517, 84] on div at bounding box center [492, 82] width 59 height 13
click at [512, 83] on input "text" at bounding box center [508, 82] width 15 height 9
type input "********"
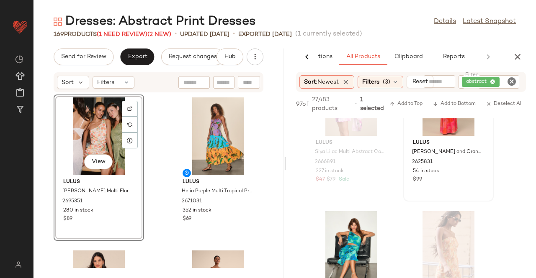
scroll to position [1842, 0]
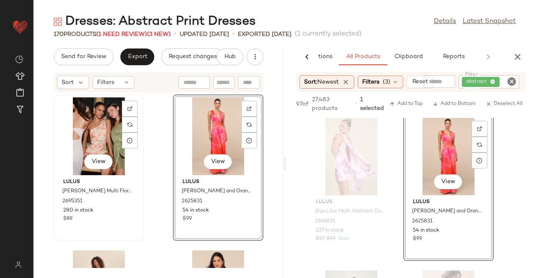
click at [102, 130] on div "View" at bounding box center [99, 137] width 85 height 78
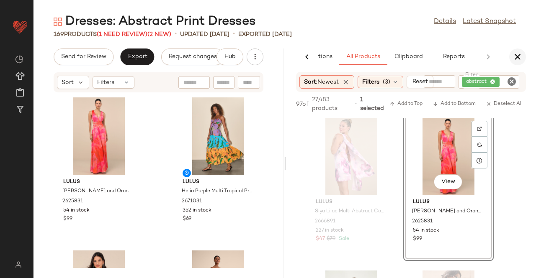
click at [520, 55] on icon "button" at bounding box center [517, 57] width 10 height 10
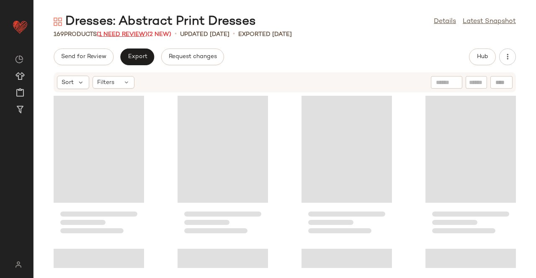
click at [126, 33] on span "(1 Need Review)" at bounding box center [122, 34] width 51 height 6
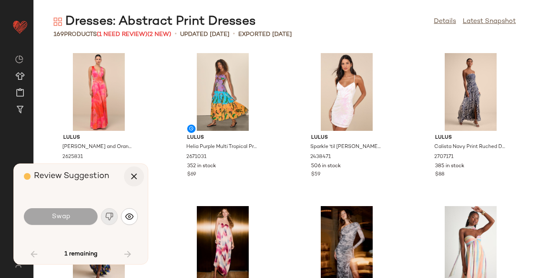
click at [134, 179] on icon "button" at bounding box center [134, 177] width 10 height 10
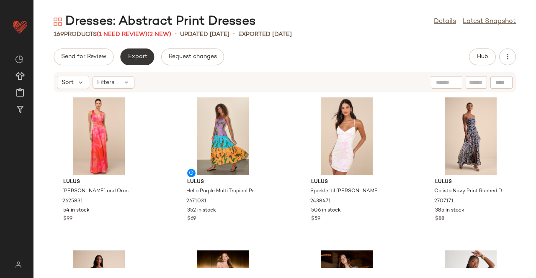
click at [128, 63] on button "Export" at bounding box center [137, 57] width 34 height 17
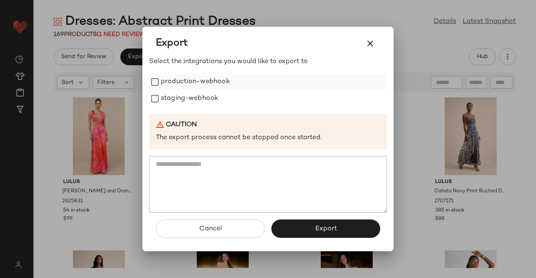
click at [213, 90] on div "production-webhook staging-webhook" at bounding box center [268, 90] width 238 height 33
click at [205, 83] on label "production-webhook" at bounding box center [195, 82] width 69 height 17
click at [193, 104] on label "staging-webhook" at bounding box center [189, 98] width 57 height 17
click at [315, 221] on button "Export" at bounding box center [325, 229] width 109 height 18
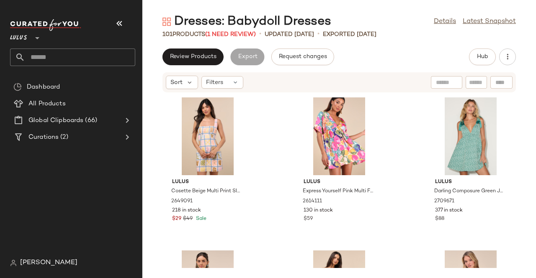
drag, startPoint x: 115, startPoint y: 18, endPoint x: 120, endPoint y: 23, distance: 7.4
click at [115, 18] on icon "button" at bounding box center [119, 23] width 10 height 10
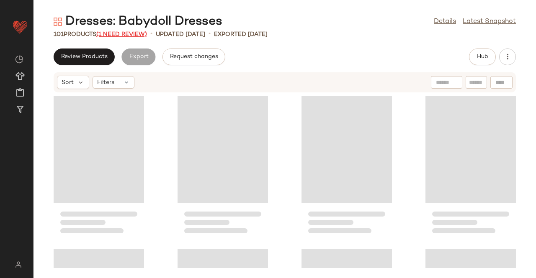
click at [125, 33] on span "(1 Need Review)" at bounding box center [121, 34] width 51 height 6
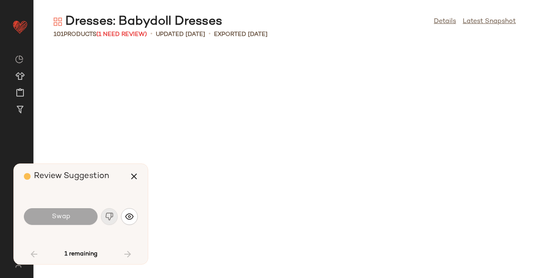
scroll to position [1532, 0]
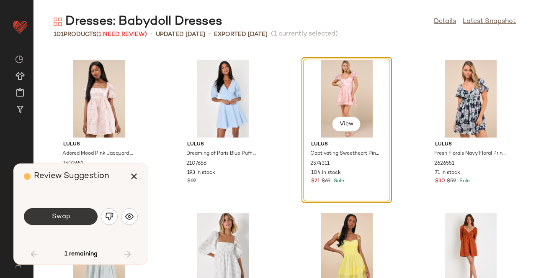
click at [84, 222] on button "Swap" at bounding box center [61, 216] width 74 height 17
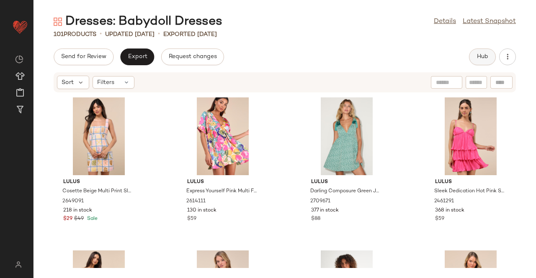
click at [481, 54] on span "Hub" at bounding box center [482, 57] width 12 height 7
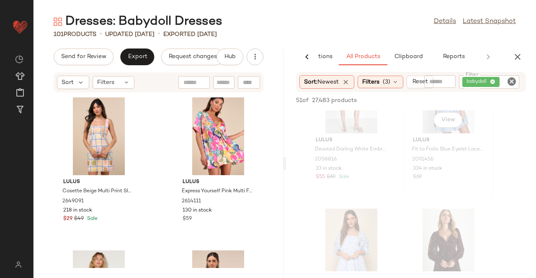
scroll to position [1967, 0]
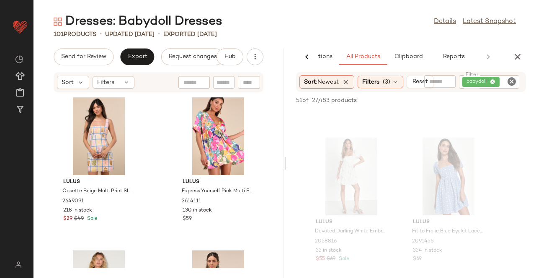
click at [510, 55] on button "button" at bounding box center [517, 57] width 17 height 17
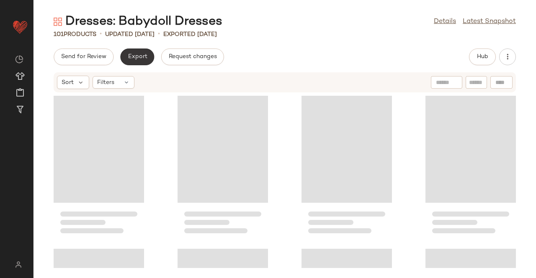
click at [125, 56] on button "Export" at bounding box center [137, 57] width 34 height 17
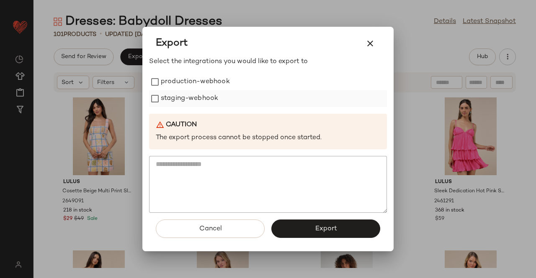
drag, startPoint x: 196, startPoint y: 72, endPoint x: 201, endPoint y: 91, distance: 20.0
click at [196, 74] on div "Select the integrations you would like to export to production-webhook staging-…" at bounding box center [268, 135] width 238 height 157
click at [201, 91] on label "staging-webhook" at bounding box center [189, 98] width 57 height 17
click at [195, 83] on label "production-webhook" at bounding box center [195, 82] width 69 height 17
click at [338, 225] on button "Export" at bounding box center [325, 229] width 109 height 18
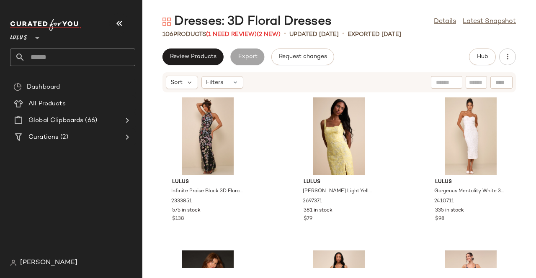
drag, startPoint x: 128, startPoint y: 26, endPoint x: 117, endPoint y: 26, distance: 10.9
click at [128, 26] on button "button" at bounding box center [119, 23] width 20 height 20
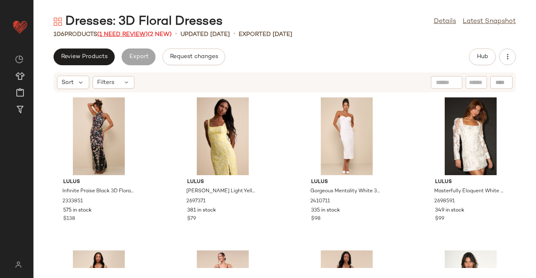
click at [127, 35] on span "(1 Need Review)" at bounding box center [122, 34] width 51 height 6
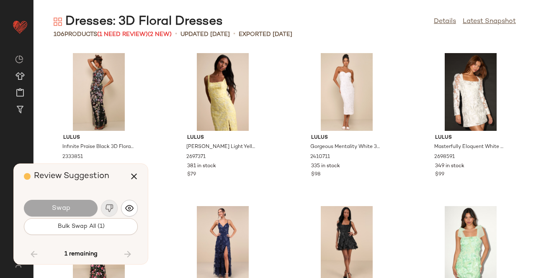
scroll to position [3908, 0]
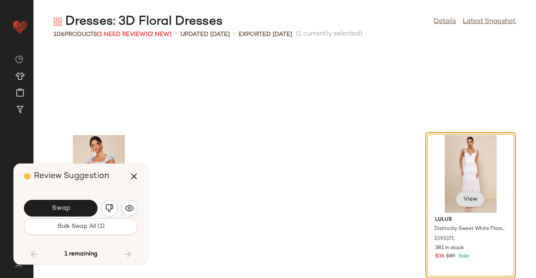
click at [463, 199] on span "View" at bounding box center [470, 199] width 14 height 7
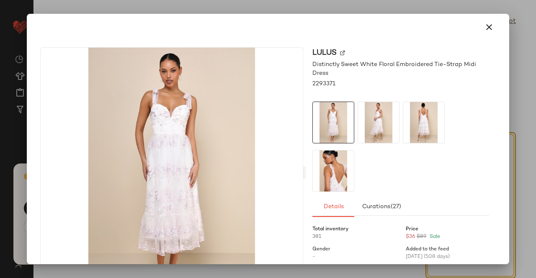
click at [373, 126] on img at bounding box center [378, 122] width 41 height 41
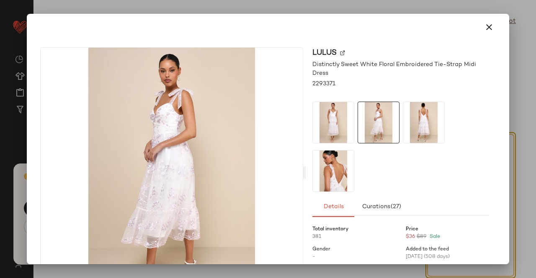
click at [414, 123] on img at bounding box center [423, 122] width 41 height 41
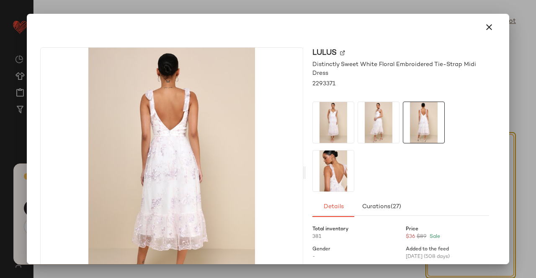
click at [339, 179] on img at bounding box center [333, 171] width 41 height 41
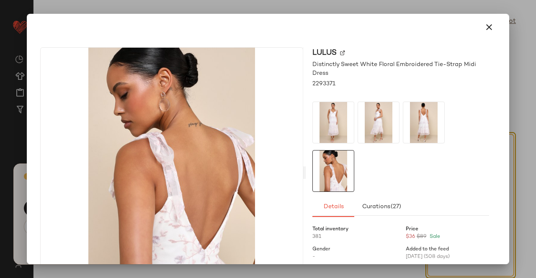
click at [530, 143] on div at bounding box center [268, 139] width 536 height 278
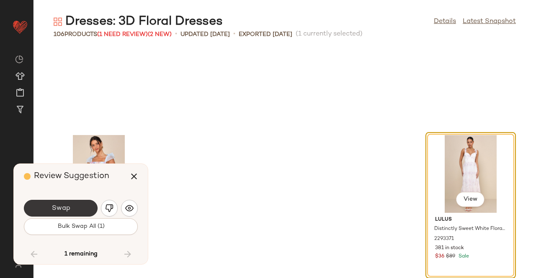
click at [80, 208] on button "Swap" at bounding box center [61, 208] width 74 height 17
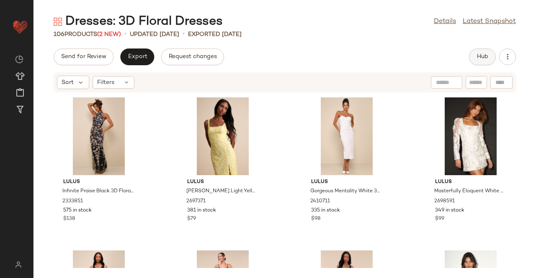
click at [490, 62] on button "Hub" at bounding box center [482, 57] width 27 height 17
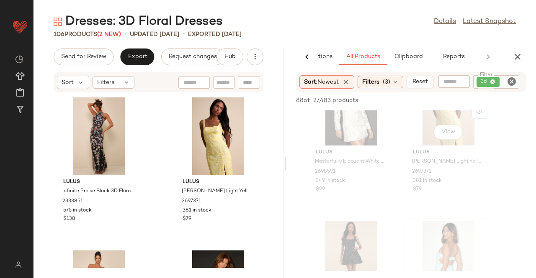
scroll to position [167, 0]
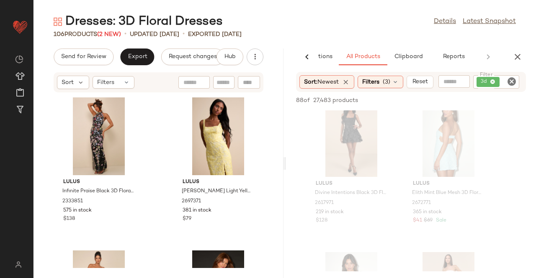
click at [519, 66] on div "AI Recommendations All Products Clipboard Reports Sort: Newest Filters (3) Rese…" at bounding box center [411, 164] width 250 height 230
click at [520, 54] on icon "button" at bounding box center [517, 57] width 10 height 10
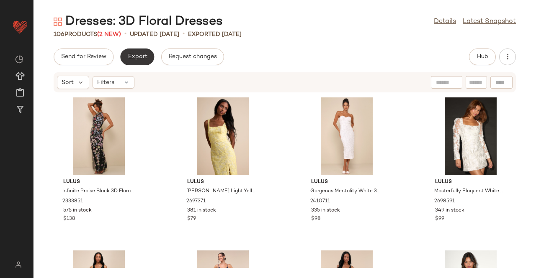
click at [140, 54] on span "Export" at bounding box center [137, 57] width 20 height 7
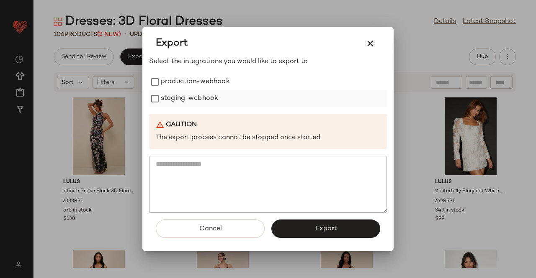
drag, startPoint x: 183, startPoint y: 76, endPoint x: 185, endPoint y: 93, distance: 16.9
click at [183, 77] on label "production-webhook" at bounding box center [195, 82] width 69 height 17
click at [185, 93] on label "staging-webhook" at bounding box center [189, 98] width 57 height 17
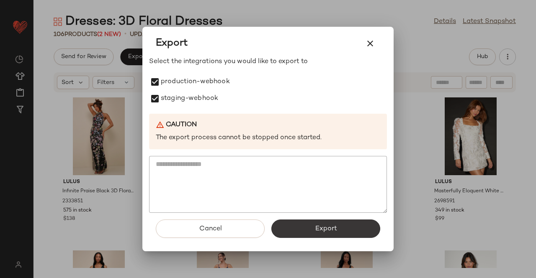
click at [326, 227] on span "Export" at bounding box center [325, 229] width 22 height 8
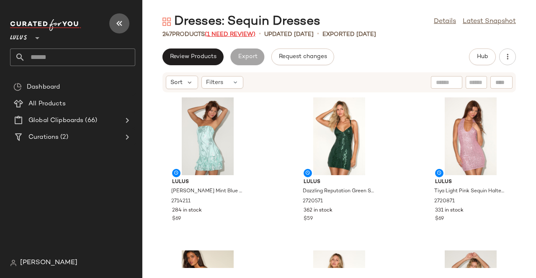
drag, startPoint x: 122, startPoint y: 23, endPoint x: 122, endPoint y: 31, distance: 8.0
click at [121, 23] on icon "button" at bounding box center [119, 23] width 10 height 10
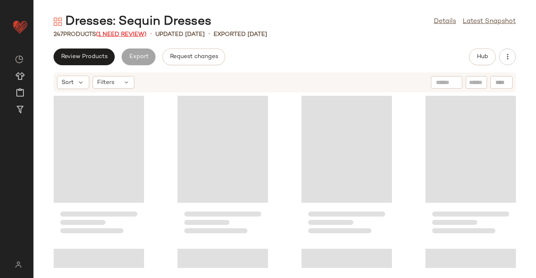
click at [123, 33] on span "(1 Need Review)" at bounding box center [121, 34] width 51 height 6
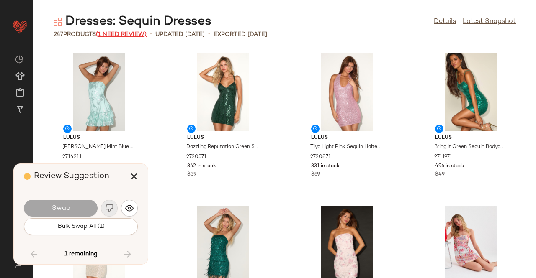
scroll to position [4136, 0]
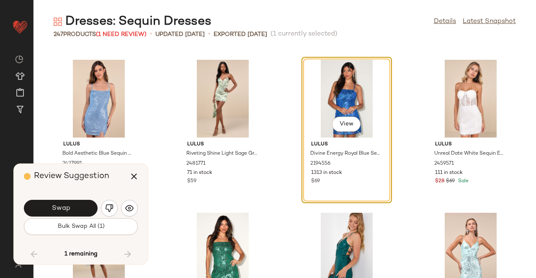
click at [74, 207] on button "Swap" at bounding box center [61, 208] width 74 height 17
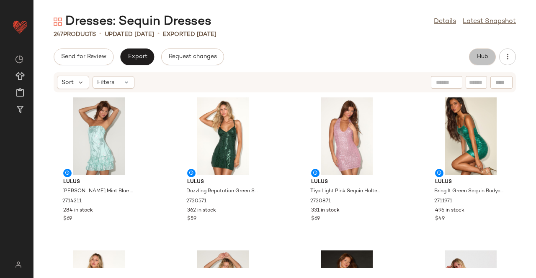
click at [481, 54] on span "Hub" at bounding box center [482, 57] width 12 height 7
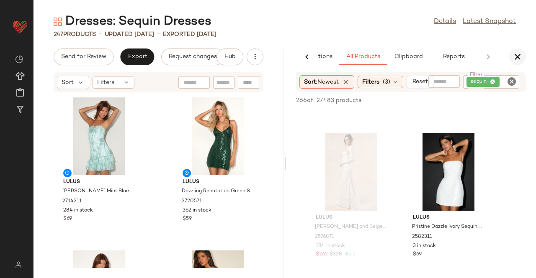
scroll to position [2888, 0]
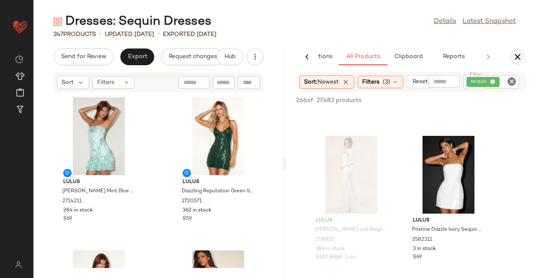
click at [522, 55] on button "button" at bounding box center [517, 57] width 17 height 17
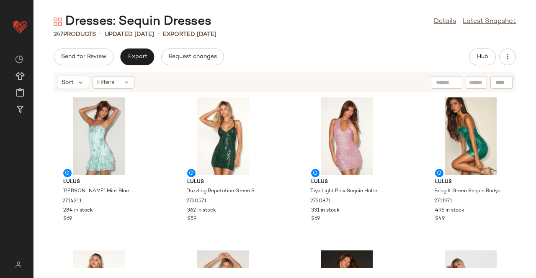
click at [144, 46] on div "Dresses: Sequin Dresses Details Latest Snapshot 247 Products • updated Aug 17th…" at bounding box center [284, 145] width 502 height 265
click at [142, 64] on button "Export" at bounding box center [137, 57] width 34 height 17
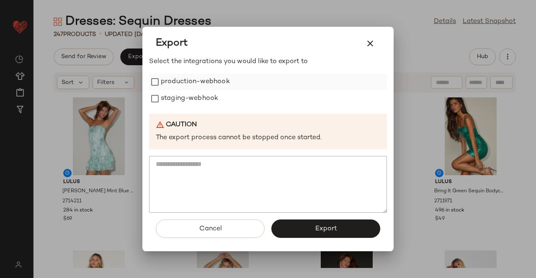
drag, startPoint x: 200, startPoint y: 80, endPoint x: 198, endPoint y: 87, distance: 7.3
click at [200, 81] on label "production-webhook" at bounding box center [195, 82] width 69 height 17
click at [195, 94] on label "staging-webhook" at bounding box center [189, 98] width 57 height 17
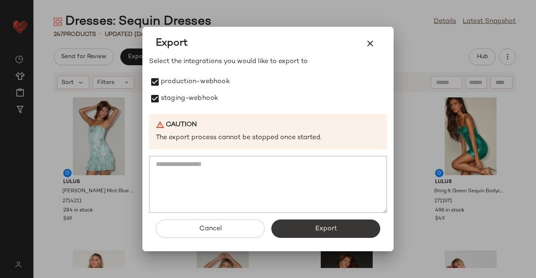
click at [314, 225] on button "Export" at bounding box center [325, 229] width 109 height 18
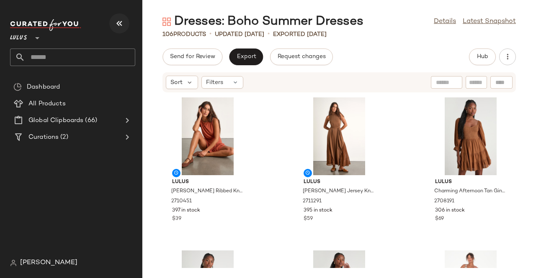
click at [114, 25] on icon "button" at bounding box center [119, 23] width 10 height 10
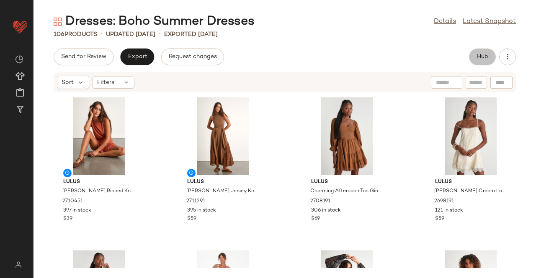
click at [478, 61] on button "Hub" at bounding box center [482, 57] width 27 height 17
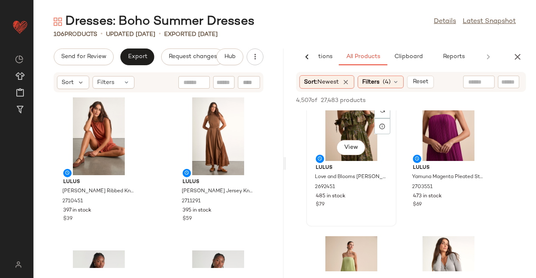
scroll to position [42, 0]
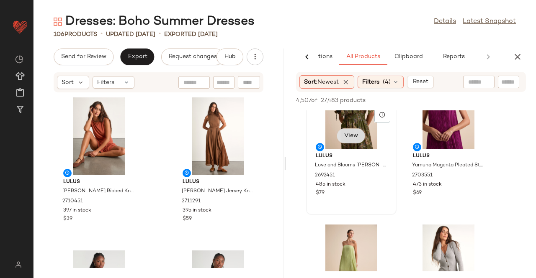
click at [351, 133] on span "View" at bounding box center [351, 136] width 14 height 7
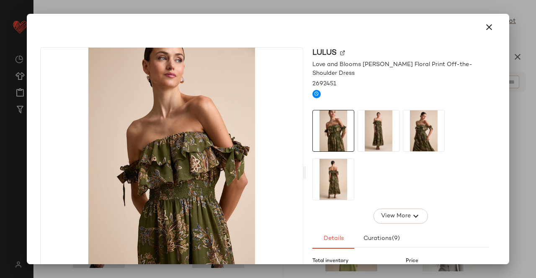
click at [427, 136] on img at bounding box center [423, 131] width 41 height 41
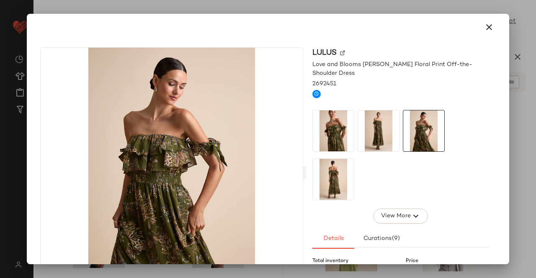
click at [375, 173] on div at bounding box center [400, 155] width 177 height 90
drag, startPoint x: 365, startPoint y: 176, endPoint x: 370, endPoint y: 176, distance: 5.0
click at [365, 176] on div at bounding box center [400, 155] width 177 height 90
click at [362, 181] on div at bounding box center [400, 155] width 177 height 90
click at [511, 127] on div at bounding box center [268, 139] width 536 height 278
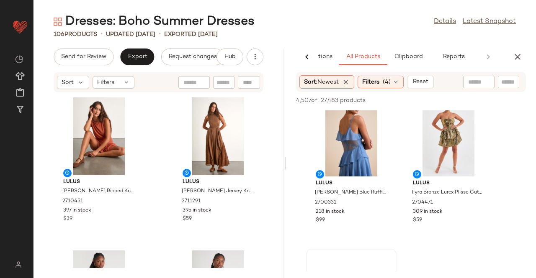
scroll to position [1674, 0]
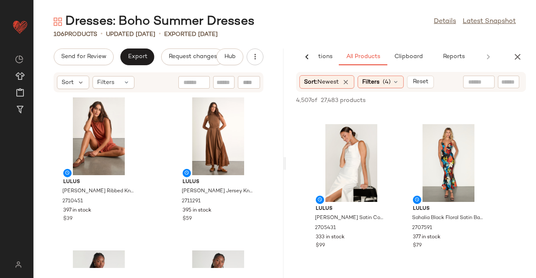
drag, startPoint x: 512, startPoint y: 53, endPoint x: 512, endPoint y: 57, distance: 4.2
click at [512, 54] on button "button" at bounding box center [517, 57] width 17 height 17
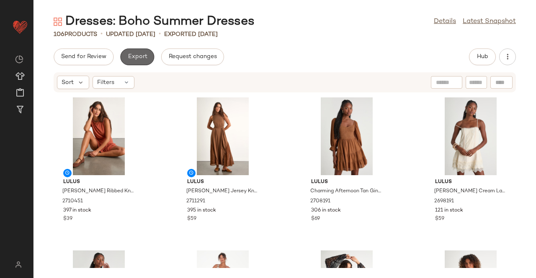
click at [142, 57] on span "Export" at bounding box center [137, 57] width 20 height 7
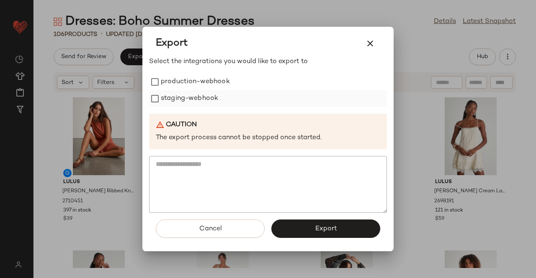
click at [193, 91] on label "staging-webhook" at bounding box center [189, 98] width 57 height 17
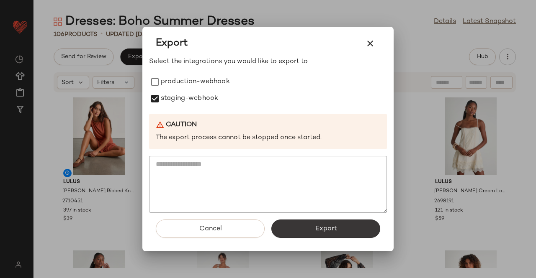
drag, startPoint x: 192, startPoint y: 75, endPoint x: 304, endPoint y: 221, distance: 183.6
click at [193, 75] on label "production-webhook" at bounding box center [195, 82] width 69 height 17
click at [313, 221] on button "Export" at bounding box center [325, 229] width 109 height 18
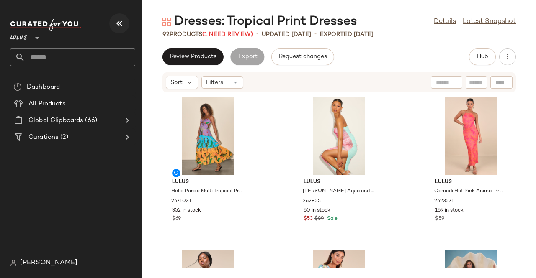
click at [122, 23] on icon "button" at bounding box center [119, 23] width 10 height 10
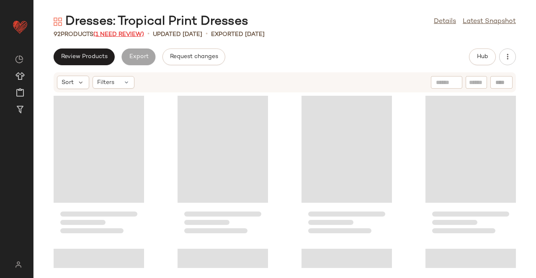
click at [128, 32] on span "(1 Need Review)" at bounding box center [118, 34] width 51 height 6
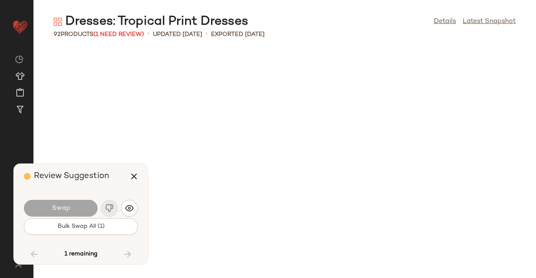
scroll to position [3064, 0]
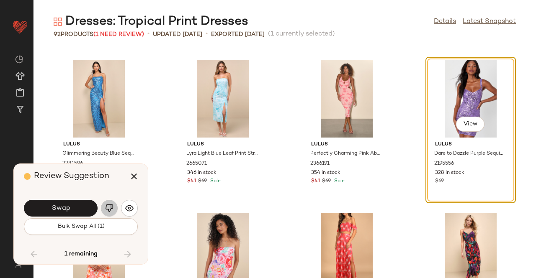
drag, startPoint x: 112, startPoint y: 209, endPoint x: 95, endPoint y: 216, distance: 18.0
click at [112, 209] on img "button" at bounding box center [109, 208] width 8 height 8
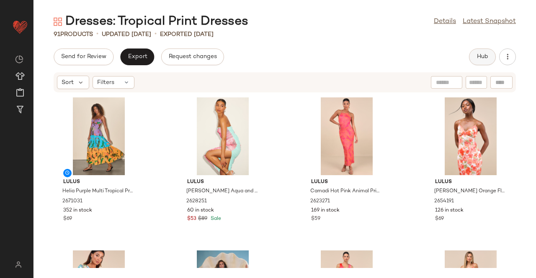
click at [483, 61] on button "Hub" at bounding box center [482, 57] width 27 height 17
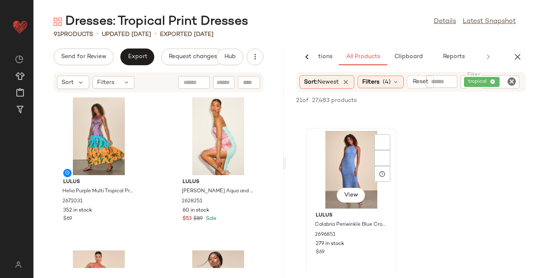
scroll to position [1591, 0]
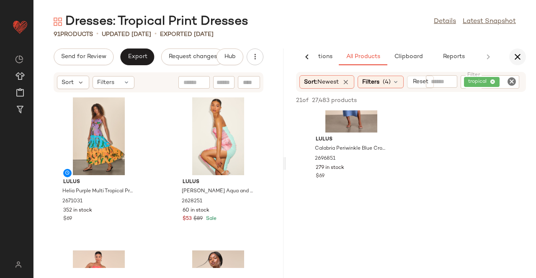
click at [520, 53] on icon "button" at bounding box center [517, 57] width 10 height 10
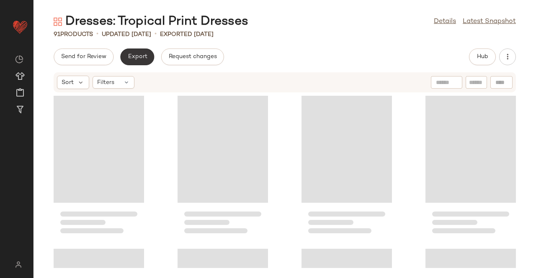
click at [142, 54] on span "Export" at bounding box center [137, 57] width 20 height 7
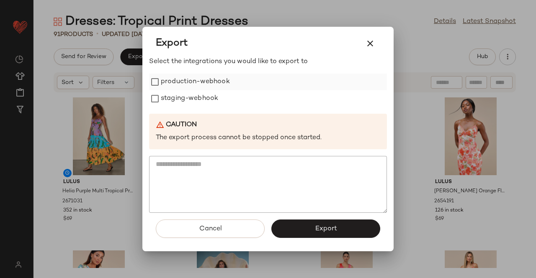
drag, startPoint x: 185, startPoint y: 81, endPoint x: 186, endPoint y: 85, distance: 4.2
click at [185, 82] on label "production-webhook" at bounding box center [195, 82] width 69 height 17
click at [184, 99] on label "staging-webhook" at bounding box center [189, 98] width 57 height 17
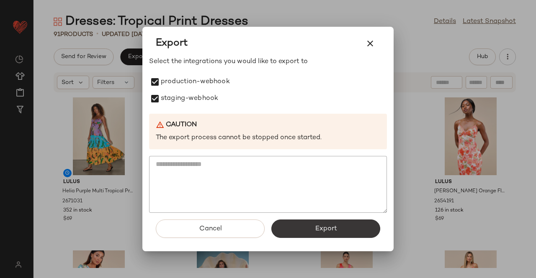
click at [324, 226] on button "Export" at bounding box center [325, 229] width 109 height 18
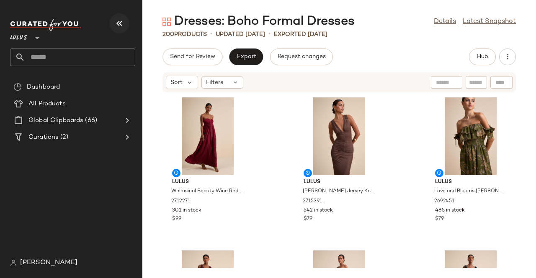
click at [116, 18] on icon "button" at bounding box center [119, 23] width 10 height 10
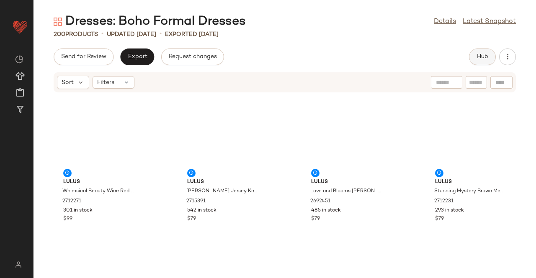
click at [478, 59] on span "Hub" at bounding box center [482, 57] width 12 height 7
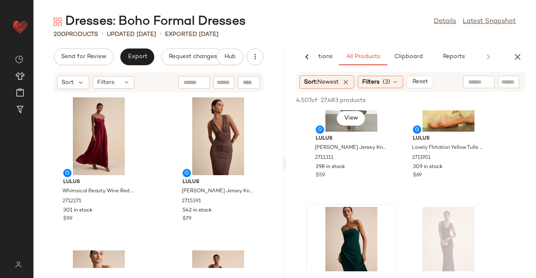
scroll to position [2260, 0]
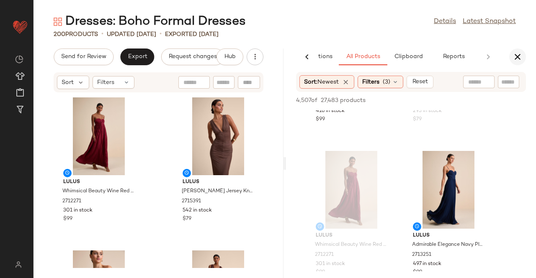
click at [516, 63] on button "button" at bounding box center [517, 57] width 17 height 17
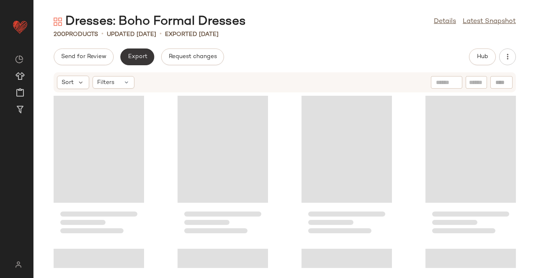
click at [140, 61] on button "Export" at bounding box center [137, 57] width 34 height 17
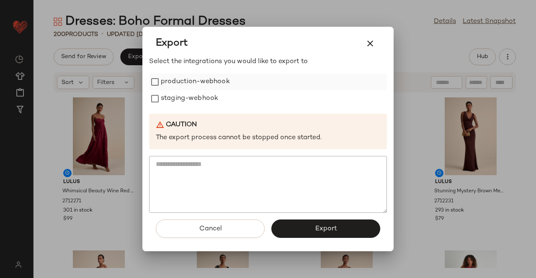
click at [195, 80] on label "production-webhook" at bounding box center [195, 82] width 69 height 17
click at [189, 100] on label "staging-webhook" at bounding box center [189, 98] width 57 height 17
click at [333, 234] on button "Export" at bounding box center [325, 229] width 109 height 18
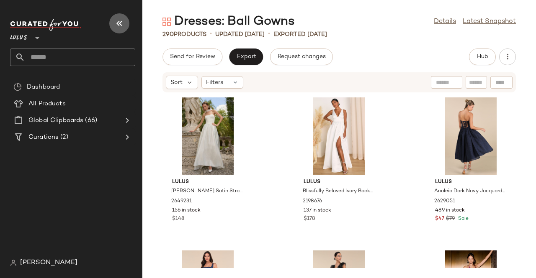
click at [126, 21] on button "button" at bounding box center [119, 23] width 20 height 20
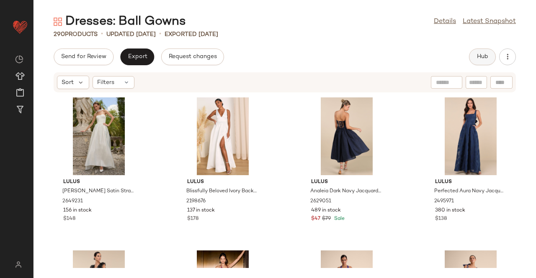
click at [480, 54] on span "Hub" at bounding box center [482, 57] width 12 height 7
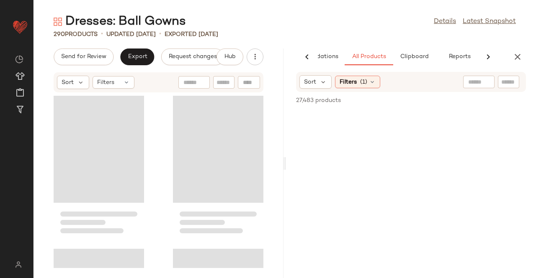
scroll to position [0, 53]
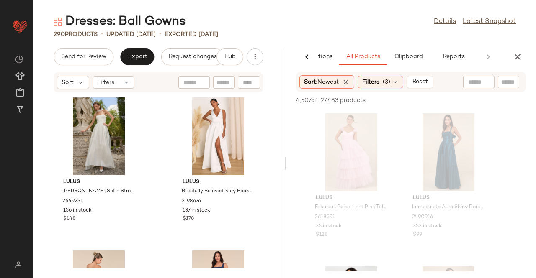
click at [383, 89] on div "Sort: Newest Filters (3) Reset" at bounding box center [411, 82] width 230 height 20
click at [383, 83] on div "Filters (3)" at bounding box center [380, 82] width 46 height 13
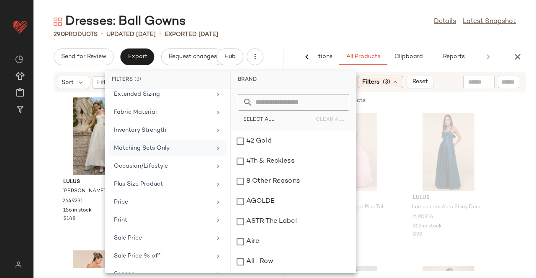
scroll to position [209, 0]
click at [177, 134] on div "Brand Category (1) dress In Curation? No Actual Price AI Embeddings Availabilit…" at bounding box center [167, 181] width 125 height 184
click at [175, 144] on div "Occasion/Lifestyle" at bounding box center [163, 148] width 98 height 9
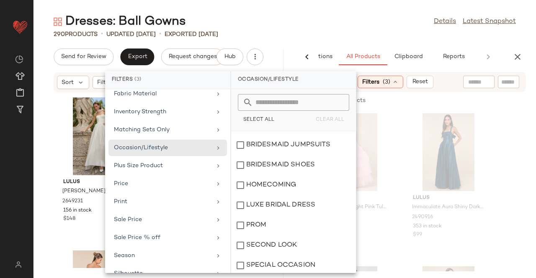
scroll to position [323, 0]
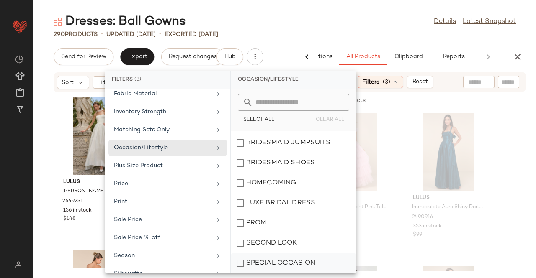
click at [263, 262] on div "SPECIAL OCCASION" at bounding box center [293, 264] width 125 height 20
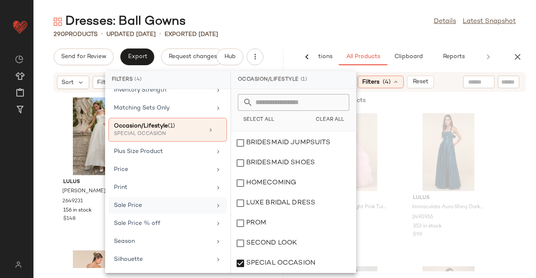
scroll to position [242, 0]
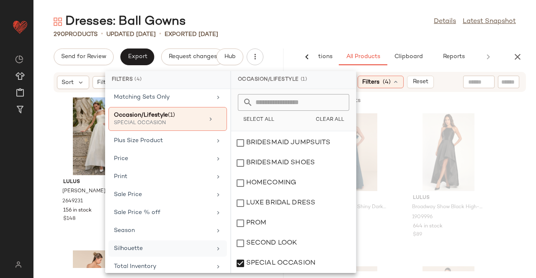
click at [158, 244] on div "Silhouette" at bounding box center [163, 248] width 98 height 9
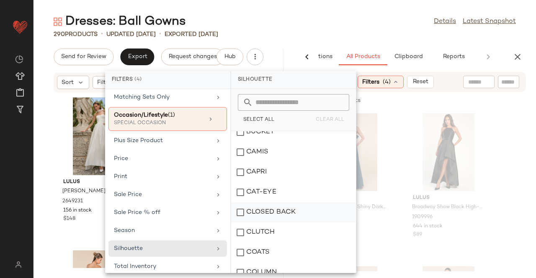
scroll to position [613, 0]
click at [366, 22] on div "Dresses: Ball Gowns Details Latest Snapshot" at bounding box center [284, 21] width 502 height 17
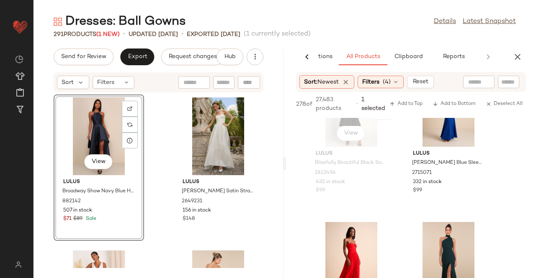
scroll to position [1632, 0]
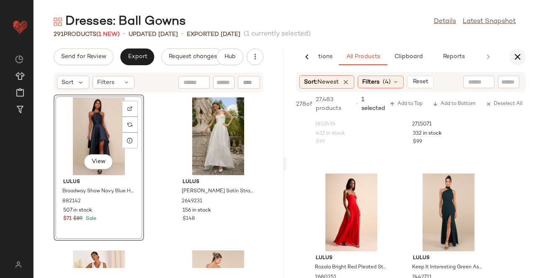
click at [525, 56] on div "AI Recommendations All Products Clipboard Reports" at bounding box center [411, 57] width 250 height 17
click at [523, 57] on button "button" at bounding box center [517, 57] width 17 height 17
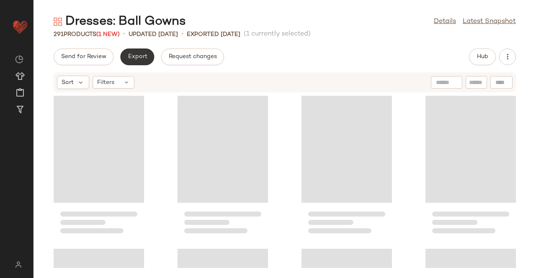
click at [127, 58] on span "Export" at bounding box center [137, 57] width 20 height 7
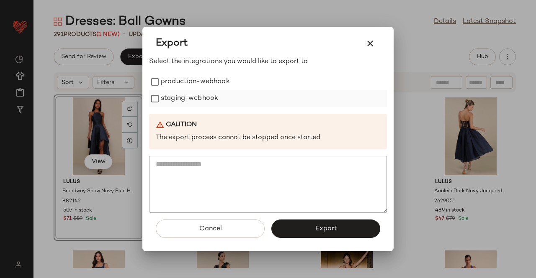
click at [178, 79] on label "production-webhook" at bounding box center [195, 82] width 69 height 17
drag, startPoint x: 180, startPoint y: 102, endPoint x: 241, endPoint y: 124, distance: 64.9
click at [181, 102] on label "staging-webhook" at bounding box center [189, 98] width 57 height 17
click at [344, 226] on button "Export" at bounding box center [325, 229] width 109 height 18
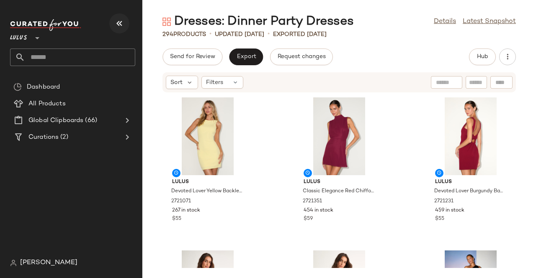
click at [124, 21] on icon "button" at bounding box center [119, 23] width 10 height 10
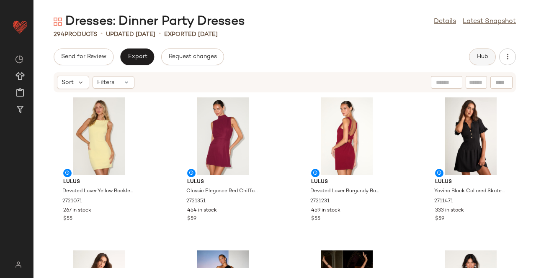
click at [491, 57] on button "Hub" at bounding box center [482, 57] width 27 height 17
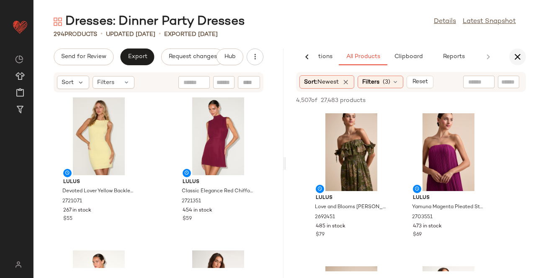
click at [512, 57] on button "button" at bounding box center [517, 57] width 17 height 17
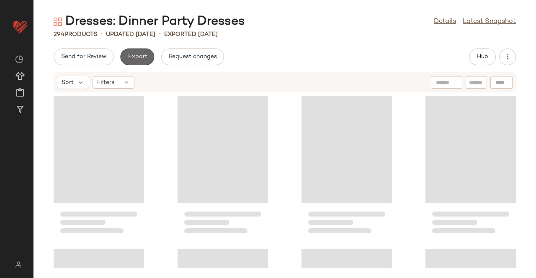
click at [140, 58] on span "Export" at bounding box center [137, 57] width 20 height 7
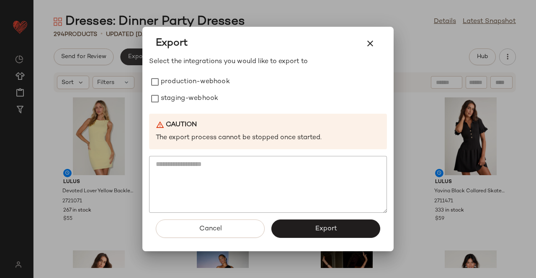
click at [203, 88] on label "production-webhook" at bounding box center [195, 82] width 69 height 17
drag, startPoint x: 192, startPoint y: 96, endPoint x: 251, endPoint y: 169, distance: 93.7
click at [192, 97] on label "staging-webhook" at bounding box center [189, 98] width 57 height 17
click at [310, 220] on button "Export" at bounding box center [325, 229] width 109 height 18
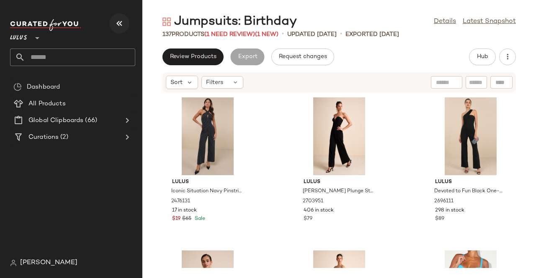
click at [114, 20] on icon "button" at bounding box center [119, 23] width 10 height 10
